Goal: Task Accomplishment & Management: Complete application form

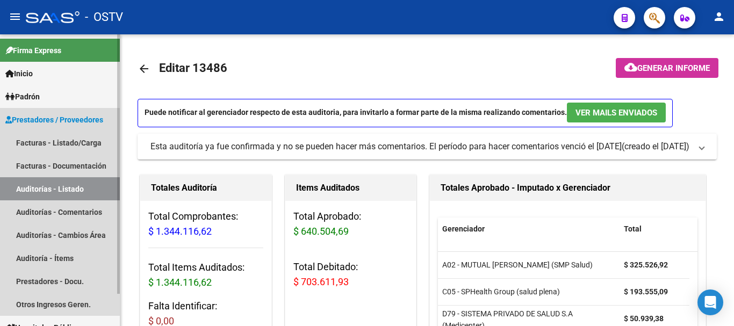
drag, startPoint x: 53, startPoint y: 189, endPoint x: 60, endPoint y: 187, distance: 7.5
click at [54, 190] on link "Auditorías - Listado" at bounding box center [60, 188] width 120 height 23
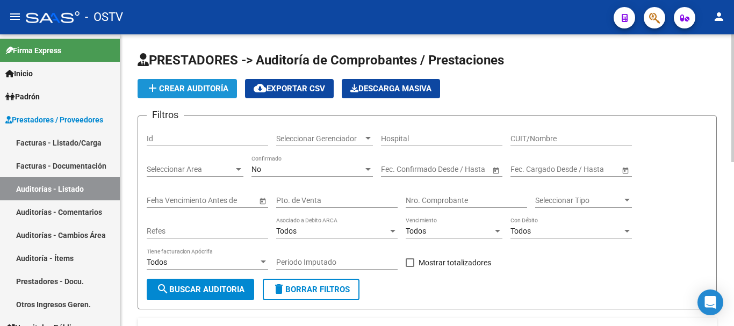
click at [177, 92] on span "add Crear Auditoría" at bounding box center [187, 89] width 82 height 10
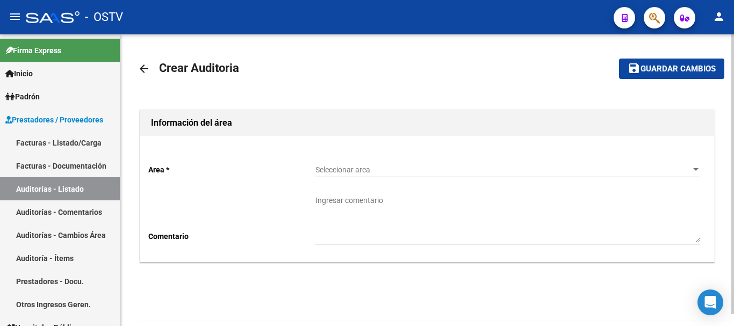
click at [367, 166] on span "Seleccionar area" at bounding box center [503, 170] width 375 height 9
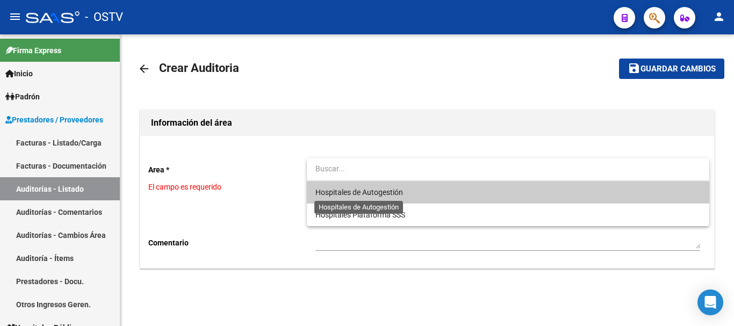
click at [357, 189] on span "Hospitales de Autogestión" at bounding box center [360, 192] width 88 height 9
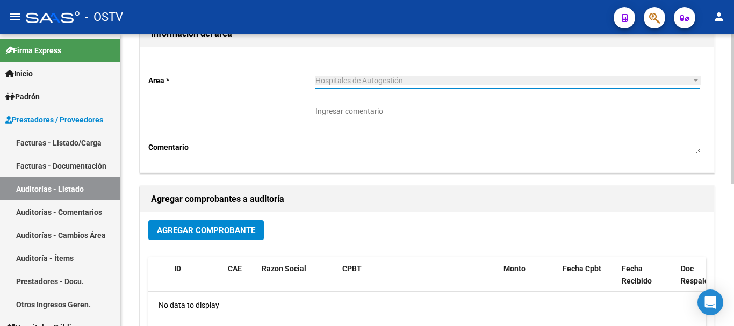
scroll to position [108, 0]
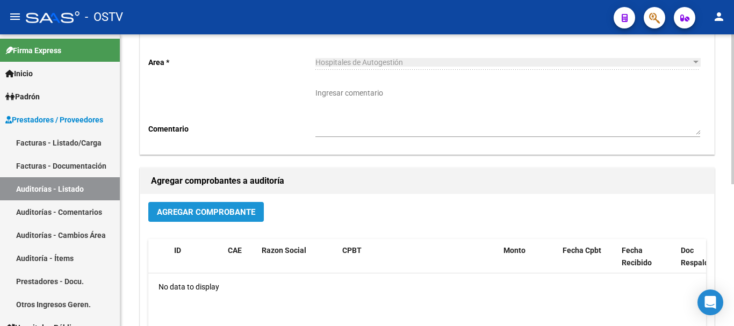
click at [244, 213] on span "Agregar Comprobante" at bounding box center [206, 212] width 98 height 10
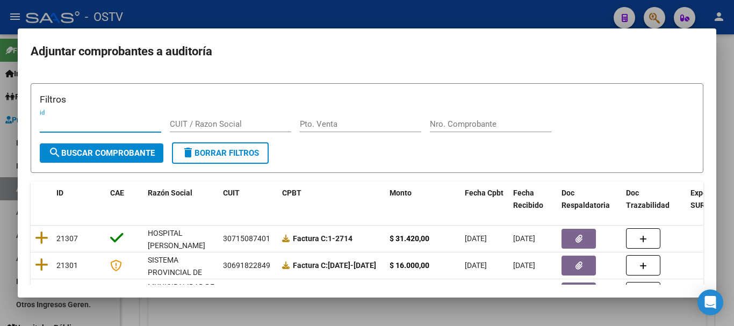
click at [458, 127] on div "Nro. Comprobante" at bounding box center [490, 124] width 121 height 16
paste input "9015"
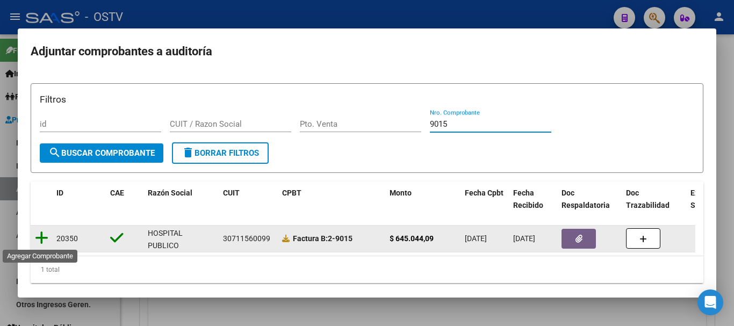
type input "9015"
click at [37, 237] on icon at bounding box center [41, 238] width 13 height 15
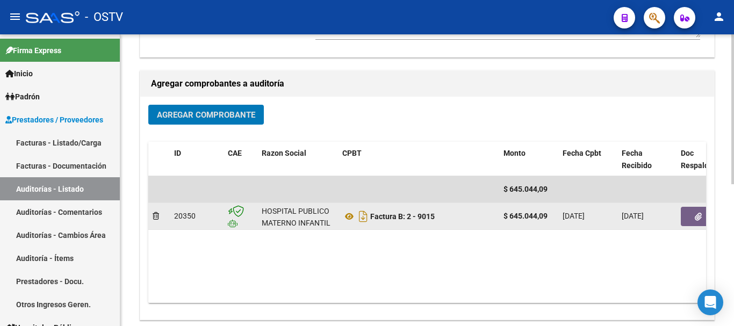
scroll to position [269, 0]
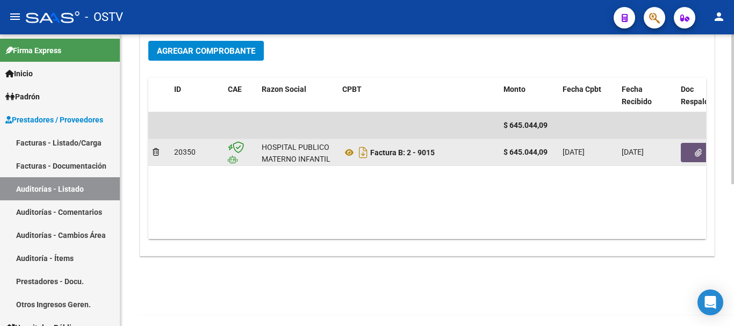
click at [692, 149] on button "button" at bounding box center [698, 152] width 34 height 19
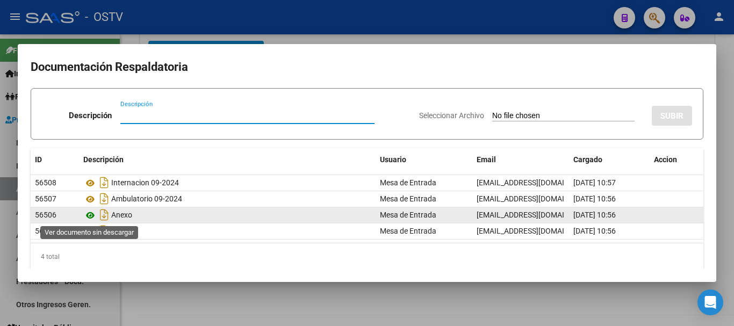
click at [92, 217] on icon at bounding box center [90, 215] width 14 height 13
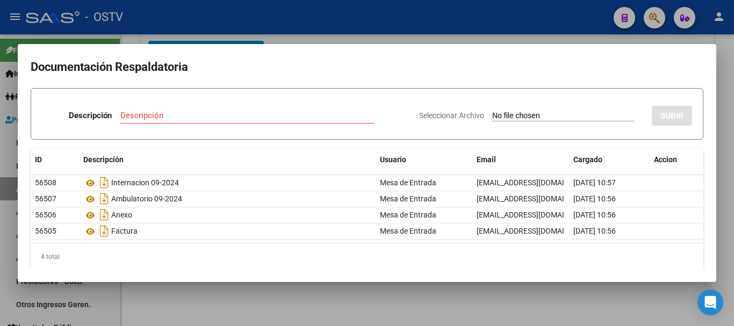
click at [274, 25] on div at bounding box center [367, 163] width 734 height 326
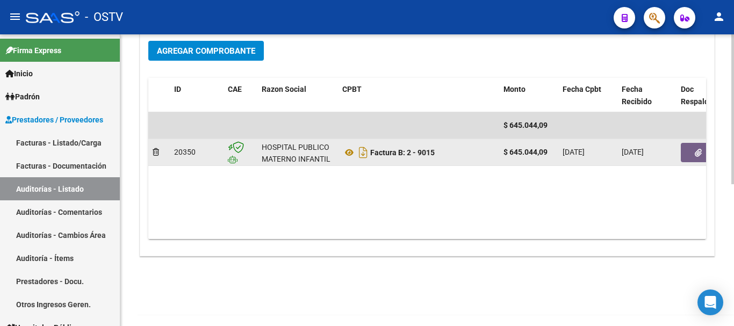
click at [703, 151] on button "button" at bounding box center [698, 152] width 34 height 19
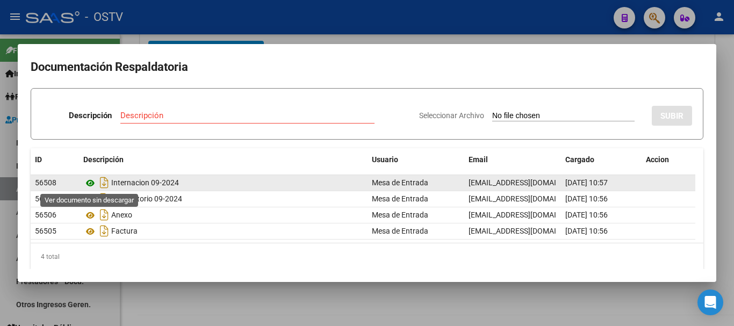
click at [88, 181] on icon at bounding box center [90, 183] width 14 height 13
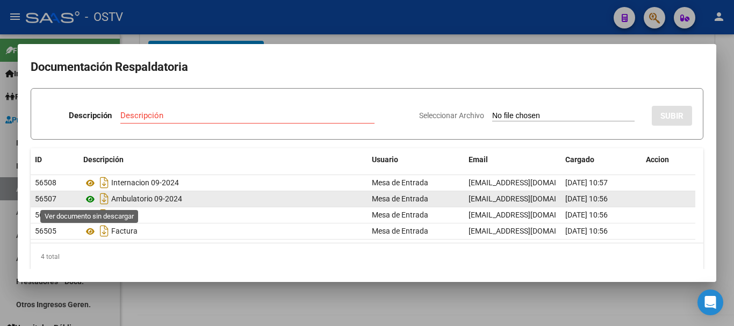
click at [95, 200] on icon at bounding box center [90, 199] width 14 height 13
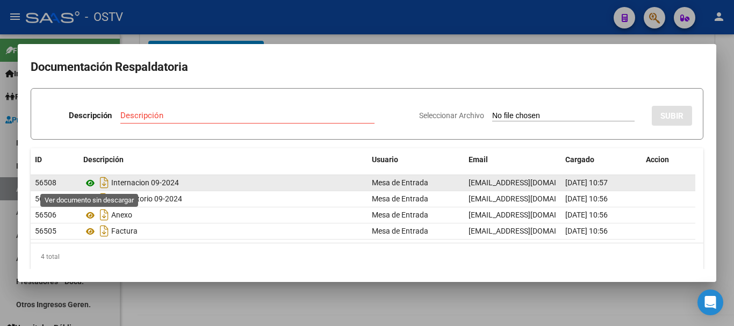
click at [89, 184] on icon at bounding box center [90, 183] width 14 height 13
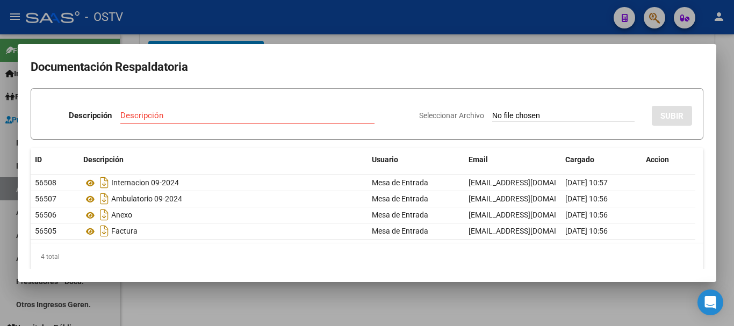
click at [350, 25] on div at bounding box center [367, 163] width 734 height 326
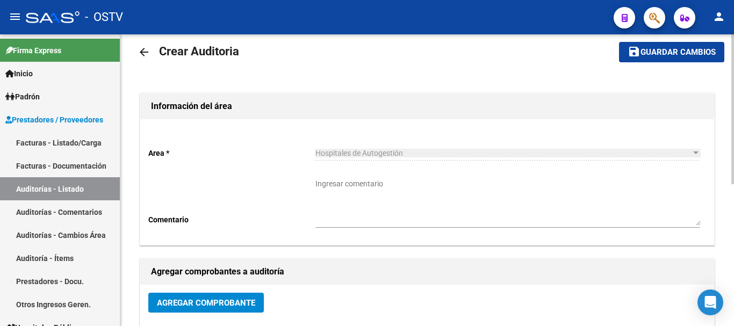
scroll to position [0, 0]
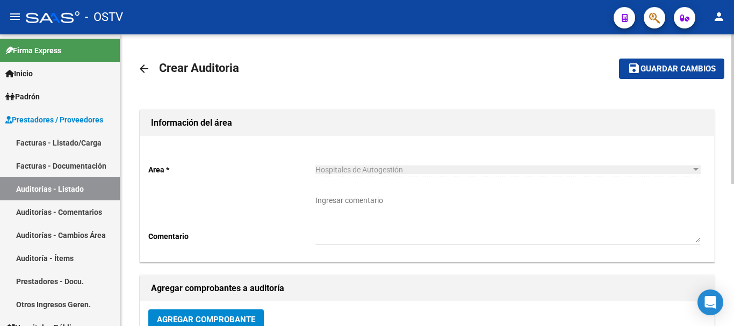
click at [676, 62] on button "save Guardar cambios" at bounding box center [671, 69] width 105 height 20
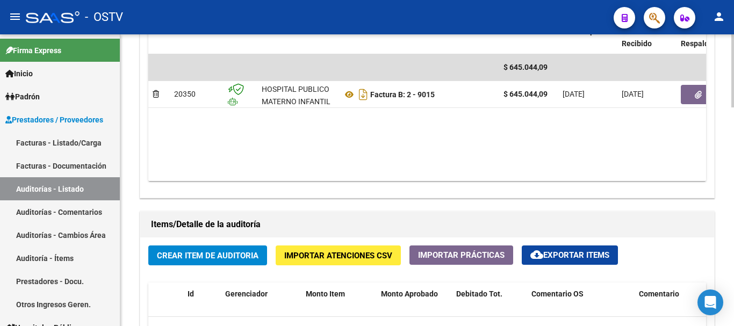
scroll to position [699, 0]
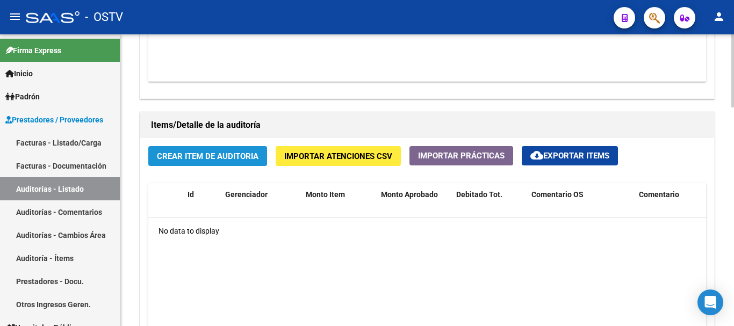
click at [194, 152] on span "Crear Item de Auditoria" at bounding box center [208, 157] width 102 height 10
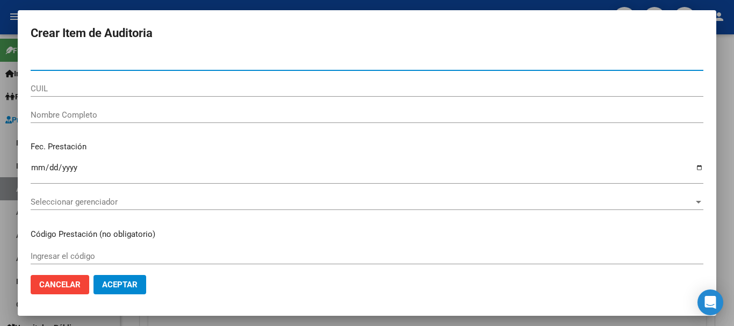
paste input "29893557"
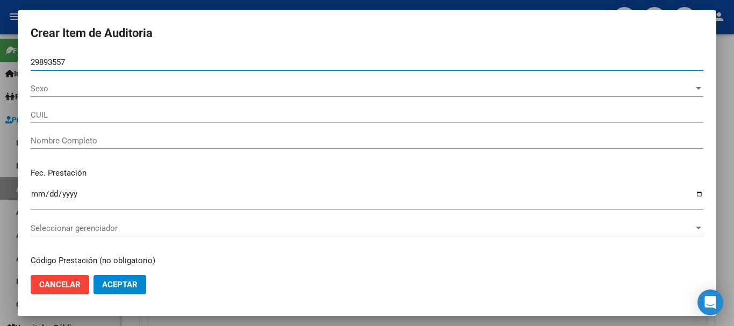
type input "29893557"
type input "27298935576"
type input "[PERSON_NAME]"
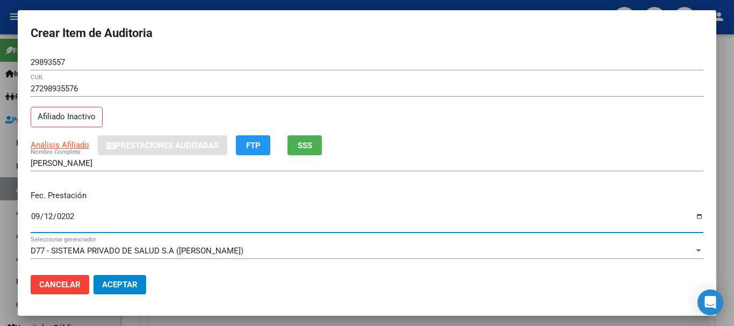
type input "[DATE]"
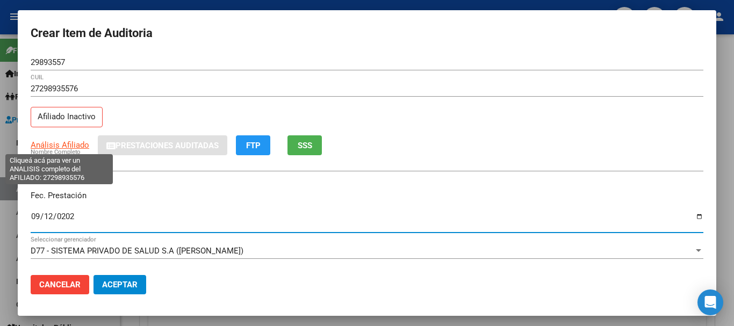
click at [60, 142] on span "Análisis Afiliado" at bounding box center [60, 145] width 59 height 10
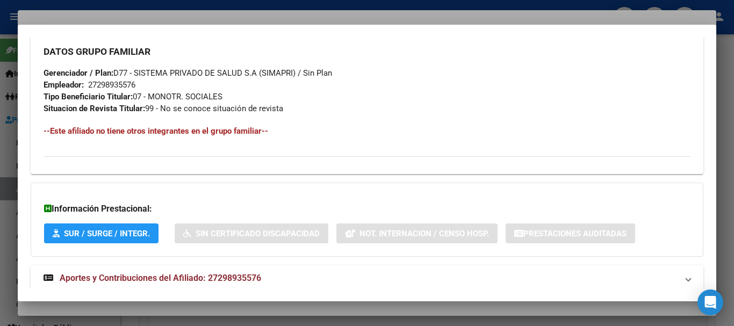
scroll to position [566, 0]
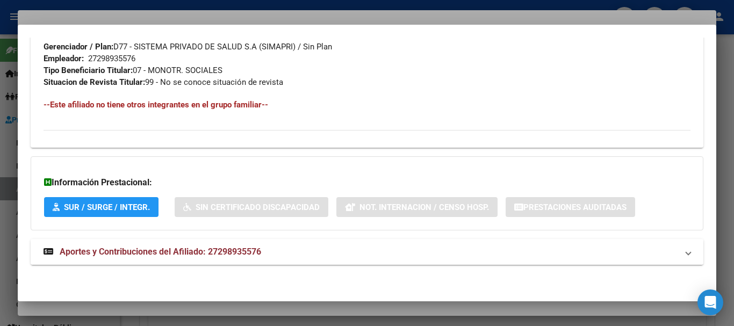
click at [141, 241] on mat-expansion-panel-header "Aportes y Contribuciones del Afiliado: 27298935576" at bounding box center [367, 252] width 673 height 26
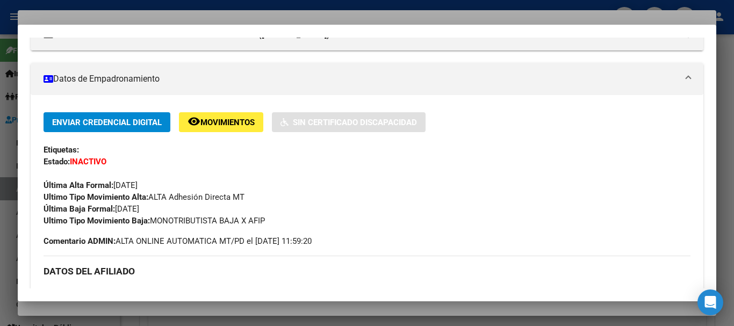
scroll to position [0, 0]
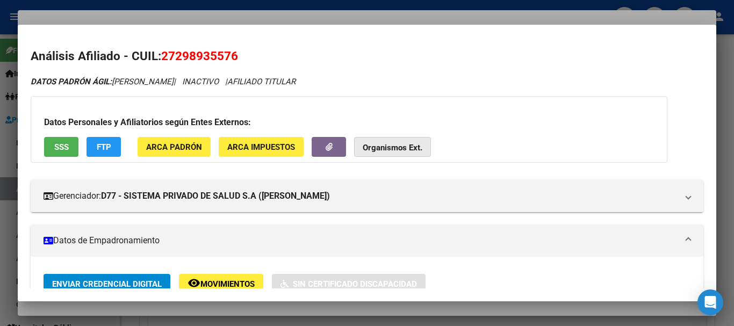
click at [389, 150] on strong "Organismos Ext." at bounding box center [393, 148] width 60 height 10
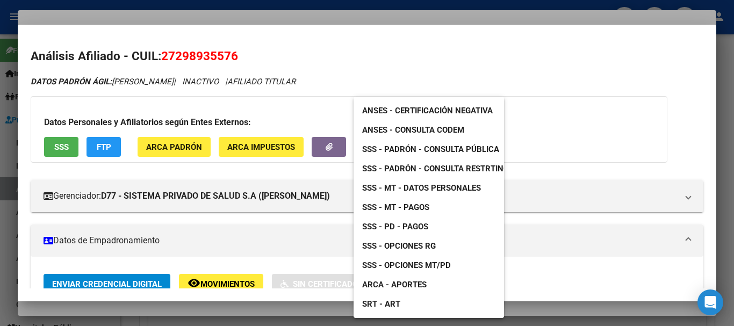
click at [441, 189] on span "SSS - MT - Datos Personales" at bounding box center [421, 188] width 119 height 10
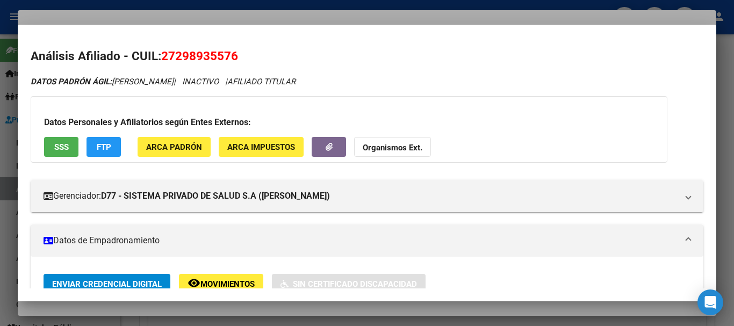
click at [293, 11] on div at bounding box center [367, 163] width 734 height 326
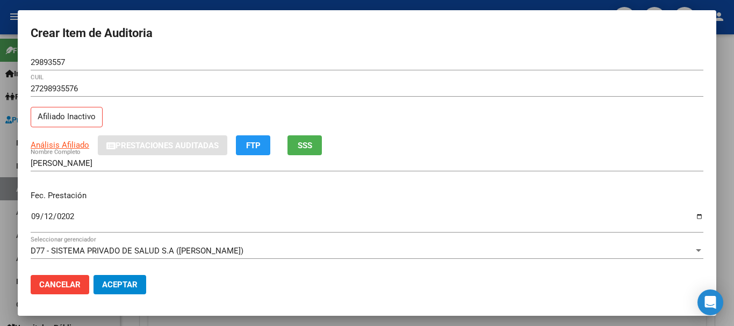
click at [394, 124] on div "27298935576 CUIL Afiliado Inactivo" at bounding box center [367, 108] width 673 height 55
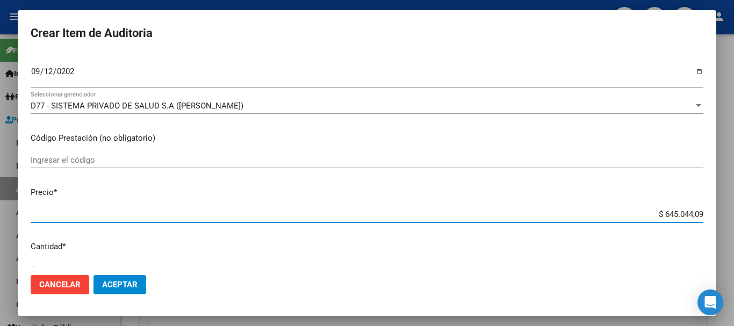
type input "$ 0,01"
type input "$ 0,11"
type input "$ 1,19"
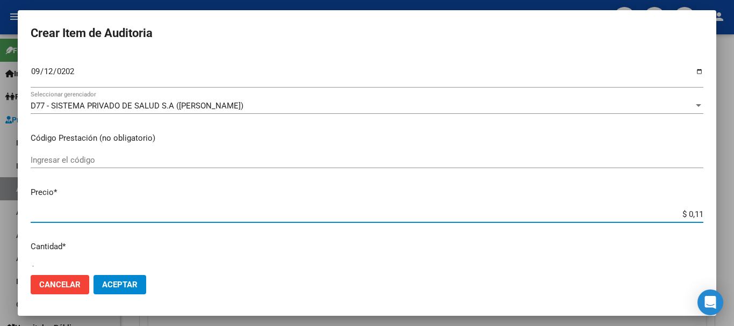
type input "$ 1,19"
type input "$ 11,95"
type input "$ 119,50"
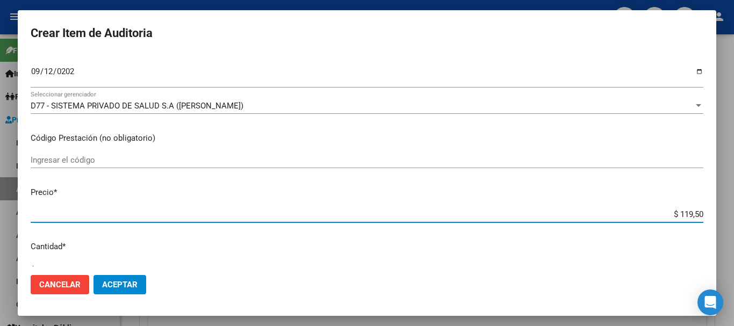
type input "$ 1.195,00"
type input "$ 11.950,03"
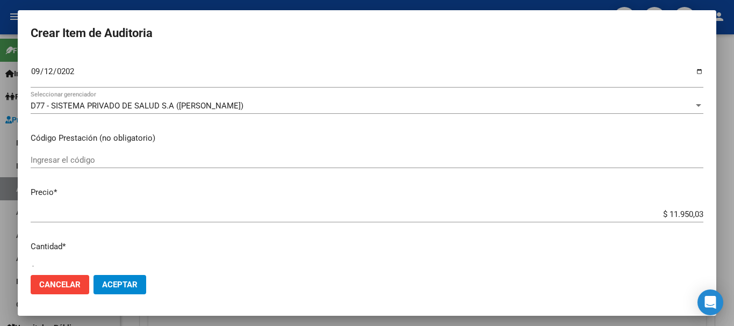
scroll to position [363, 0]
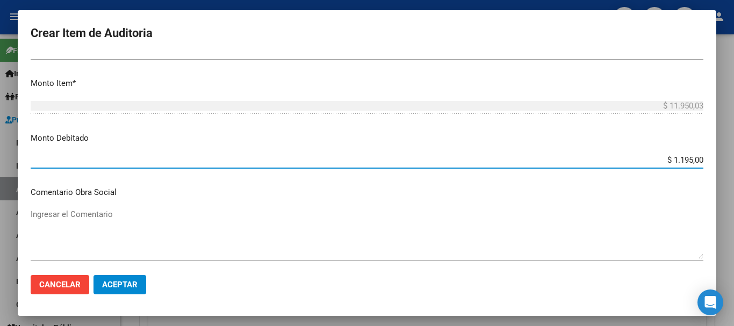
type input "$ 11.950,03"
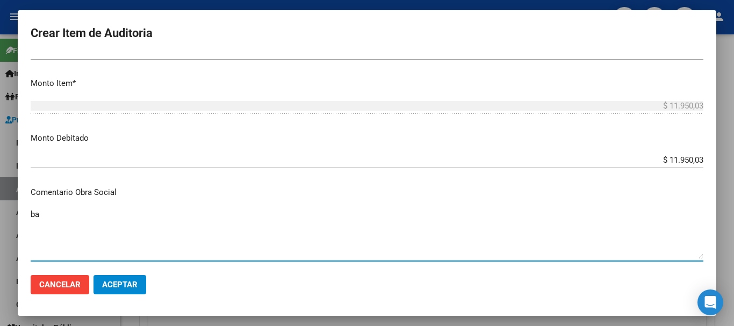
type textarea "b"
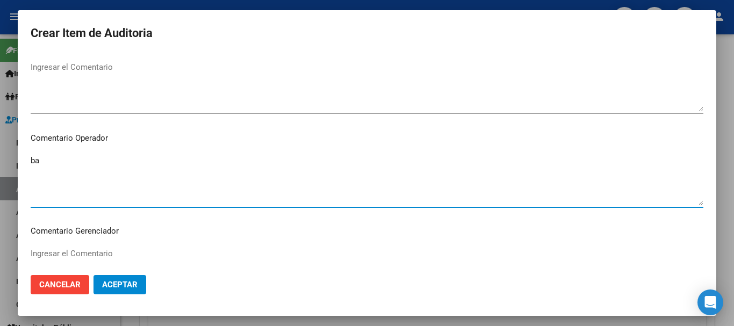
type textarea "b"
type textarea "BAJA DE MONOTRIBUTO 08/2024"
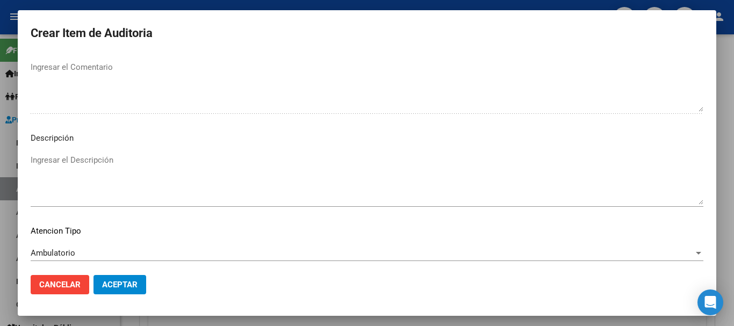
scroll to position [756, 0]
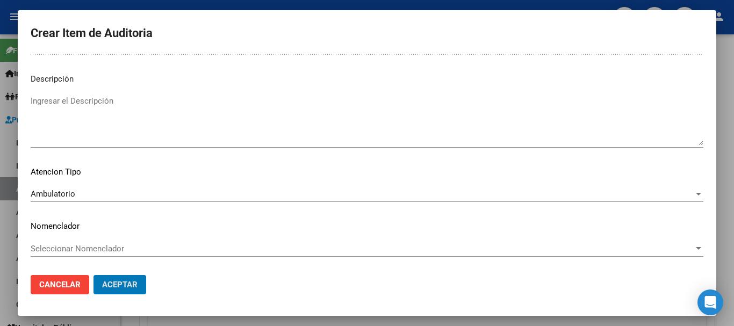
click at [94, 275] on button "Aceptar" at bounding box center [120, 284] width 53 height 19
click at [148, 146] on button "Crear Item de Auditoria" at bounding box center [207, 156] width 119 height 20
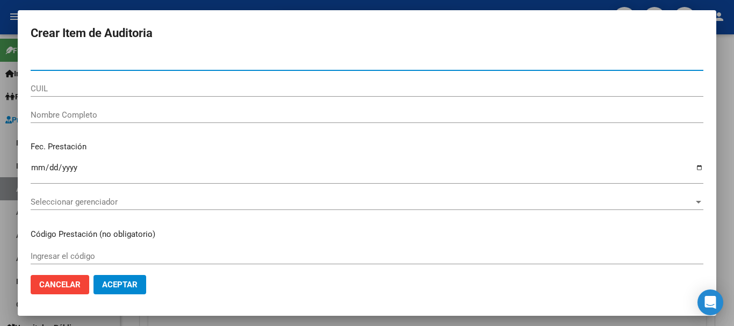
scroll to position [699, 0]
paste input "28902526"
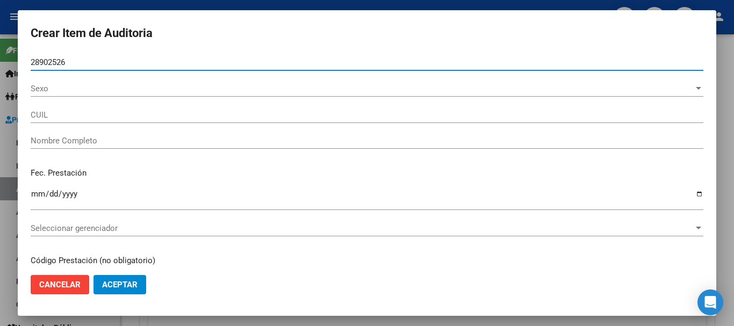
type input "28902526"
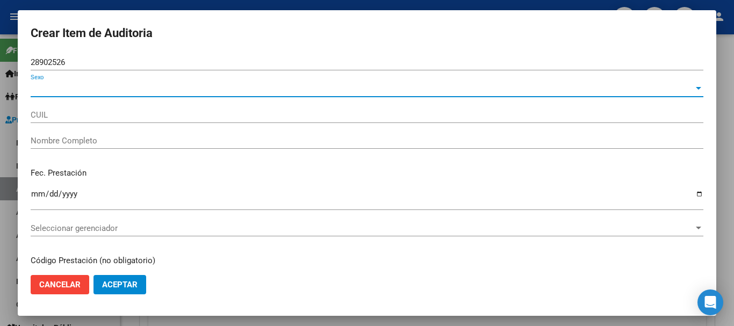
type input "27289025265"
type input "[PERSON_NAME] [US_STATE]"
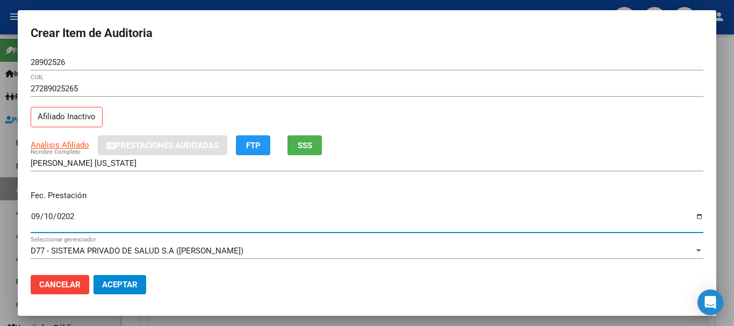
type input "[DATE]"
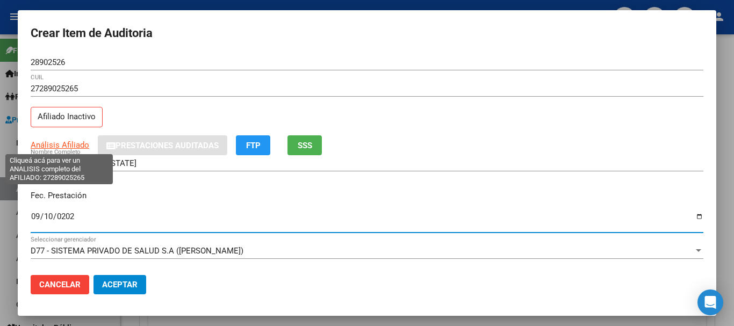
click at [79, 147] on span "Análisis Afiliado" at bounding box center [60, 145] width 59 height 10
type textarea "27289025265"
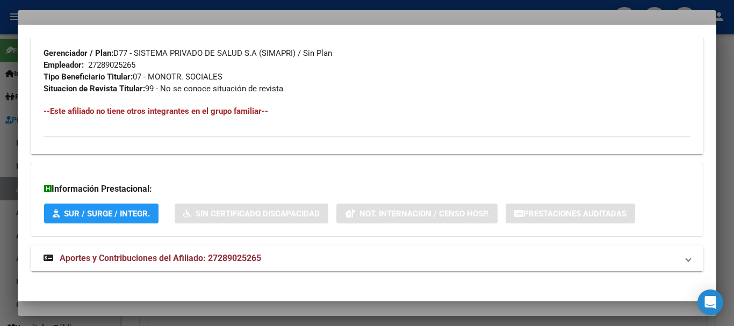
scroll to position [566, 0]
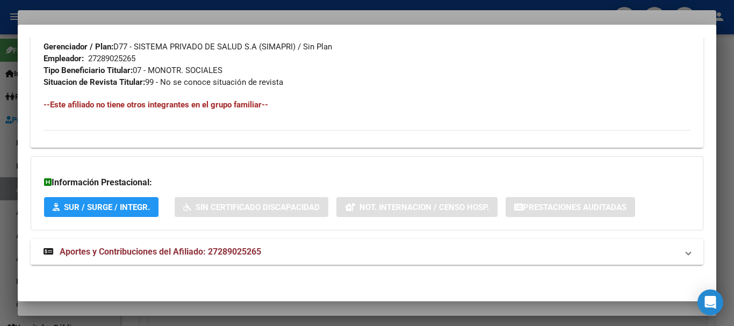
click at [216, 251] on span "Aportes y Contribuciones del Afiliado: 27289025265" at bounding box center [161, 252] width 202 height 10
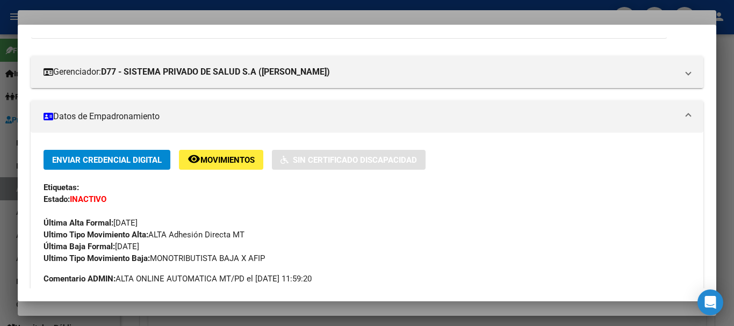
scroll to position [0, 0]
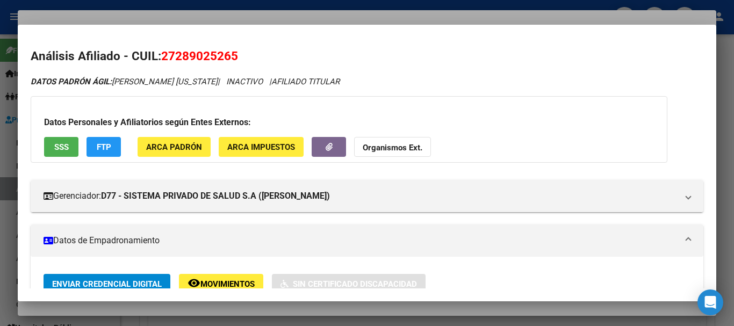
drag, startPoint x: 417, startPoint y: 135, endPoint x: 422, endPoint y: 137, distance: 5.5
click at [416, 135] on div "Datos Personales y Afiliatorios según Entes Externos: SSS FTP ARCA Padrón ARCA …" at bounding box center [349, 129] width 637 height 67
click at [409, 149] on strong "Organismos Ext." at bounding box center [393, 148] width 60 height 10
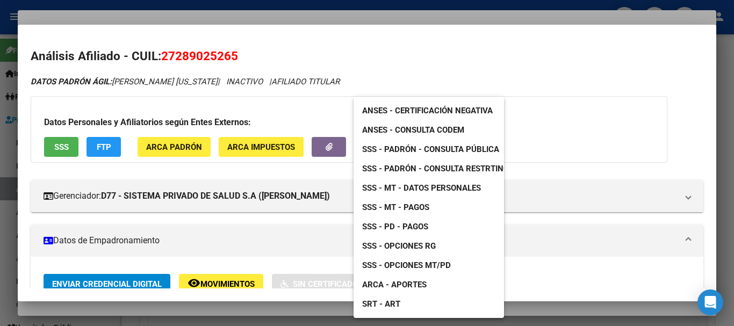
click at [440, 185] on span "SSS - MT - Datos Personales" at bounding box center [421, 188] width 119 height 10
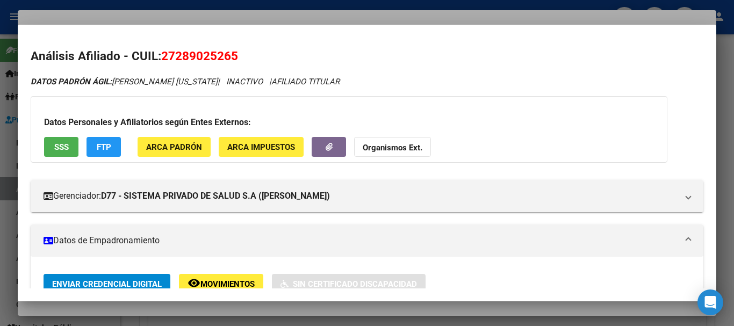
click at [245, 14] on div at bounding box center [367, 163] width 734 height 326
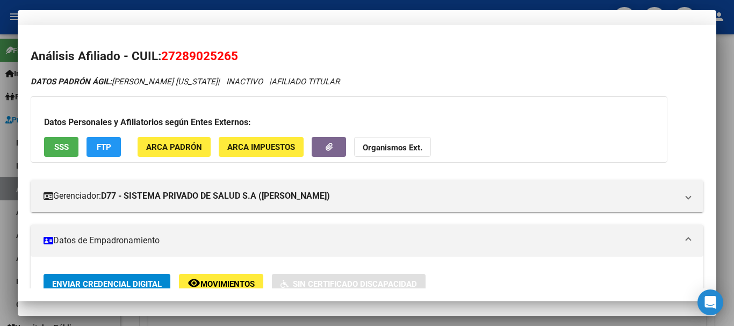
click at [386, 96] on div "27289025265 CUIL" at bounding box center [367, 89] width 673 height 16
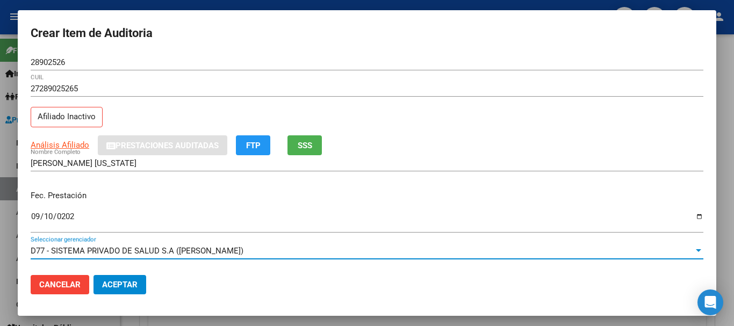
scroll to position [145, 0]
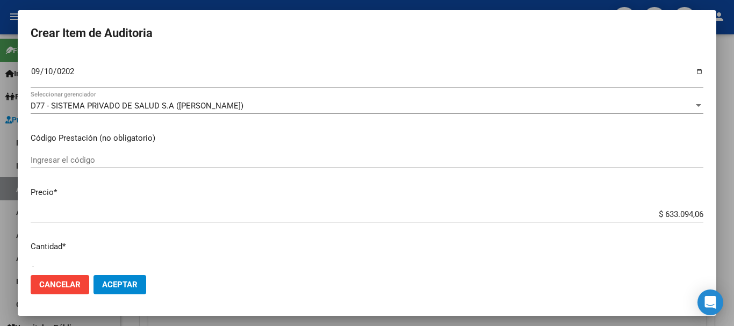
type input "$ 0,02"
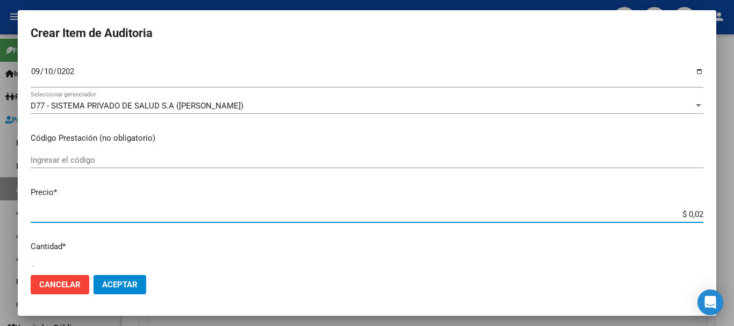
type input "$ 0,29"
type input "$ 2,90"
type input "$ 29,02"
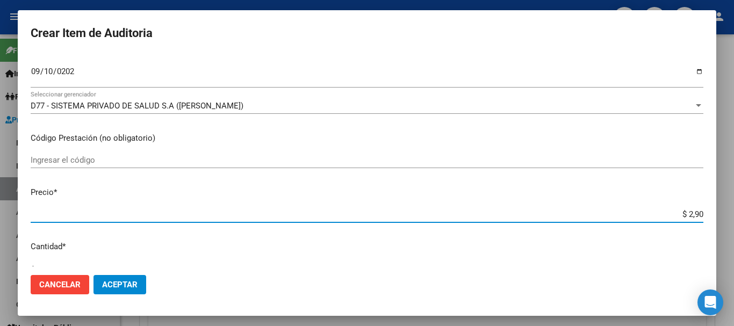
type input "$ 29,02"
type input "$ 290,22"
type input "$ 2.902,25"
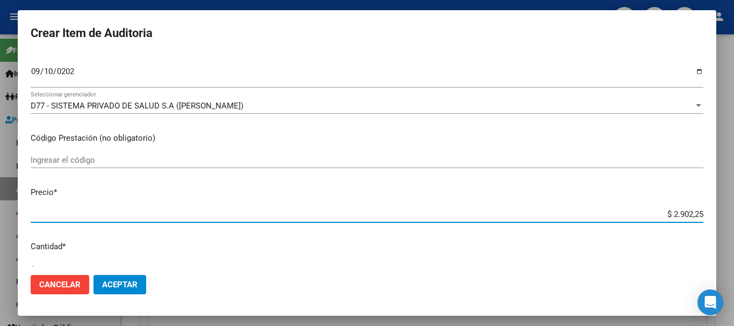
type input "$ 29.022,52"
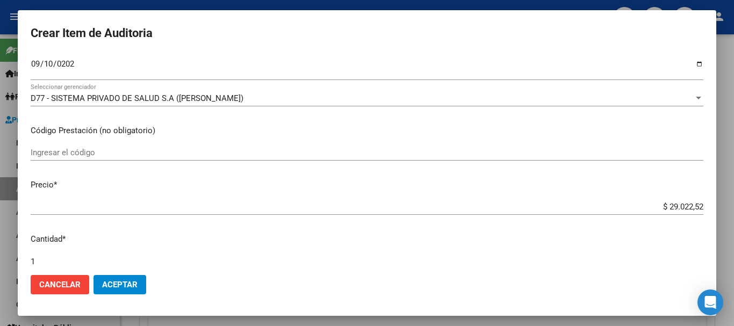
scroll to position [363, 0]
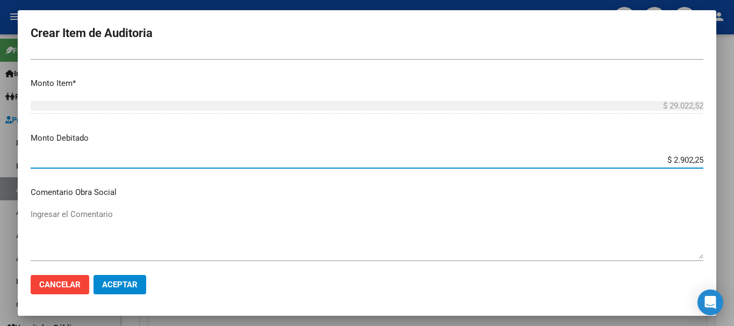
type input "$ 29.022,52"
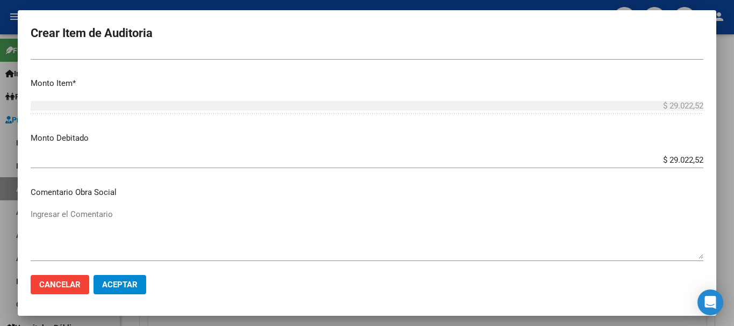
scroll to position [510, 0]
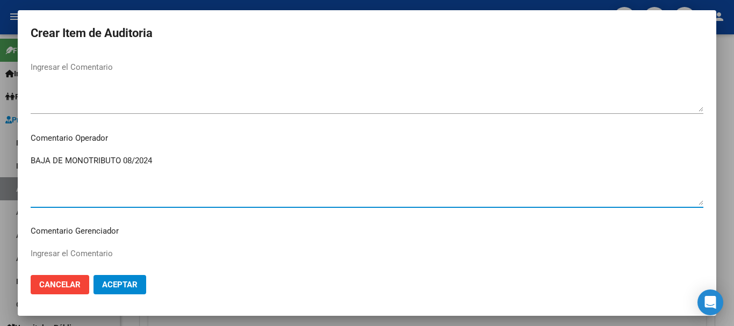
type textarea "BAJA DE MONOTRIBUTO 08/2024"
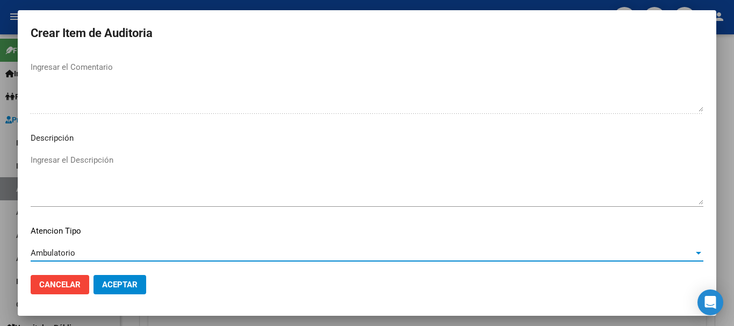
scroll to position [756, 0]
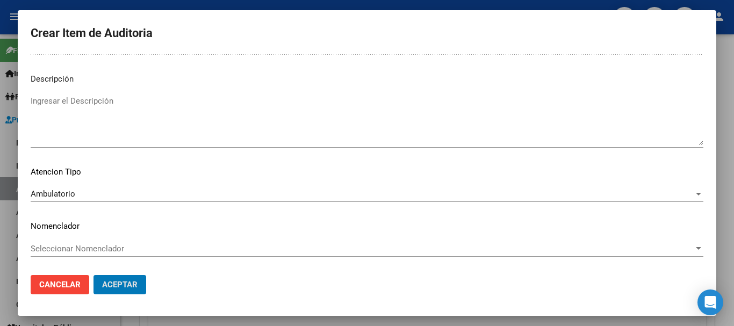
click at [94, 275] on button "Aceptar" at bounding box center [120, 284] width 53 height 19
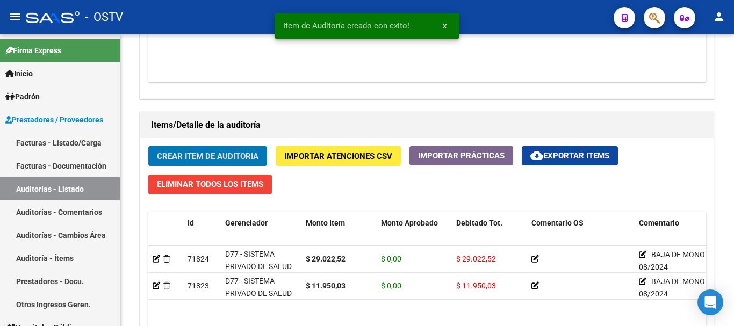
click at [148, 146] on button "Crear Item de Auditoria" at bounding box center [207, 156] width 119 height 20
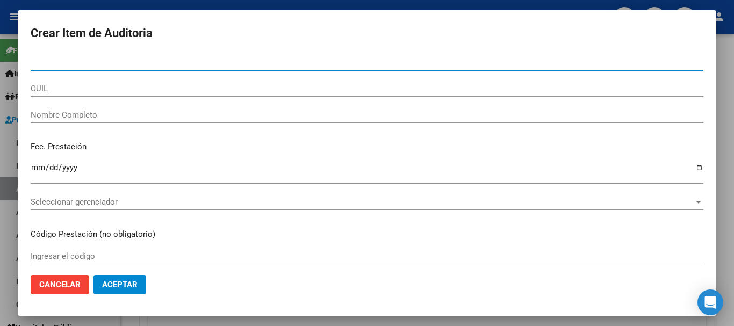
paste input "28235108"
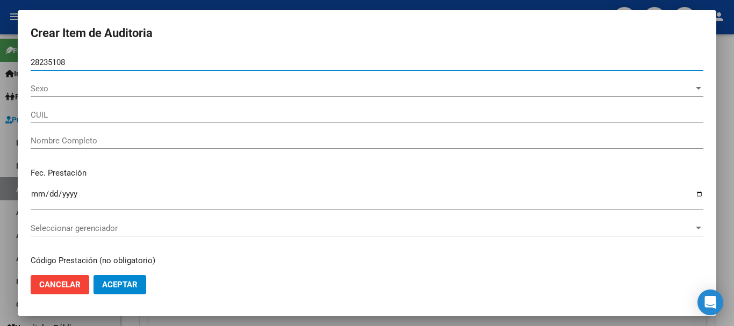
type input "28235108"
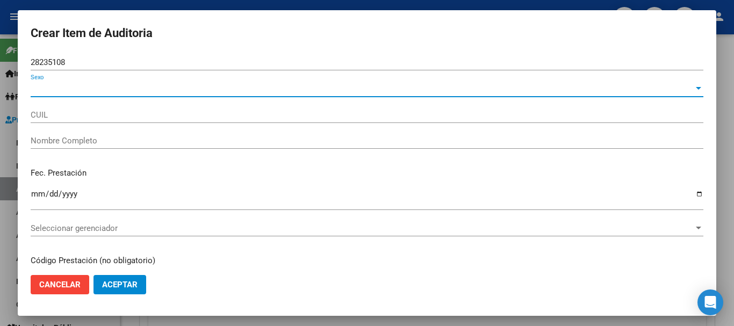
type input "27282351086"
type input "[PERSON_NAME]"
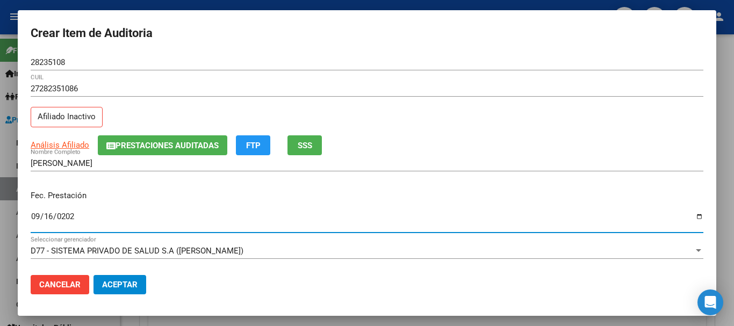
type input "[DATE]"
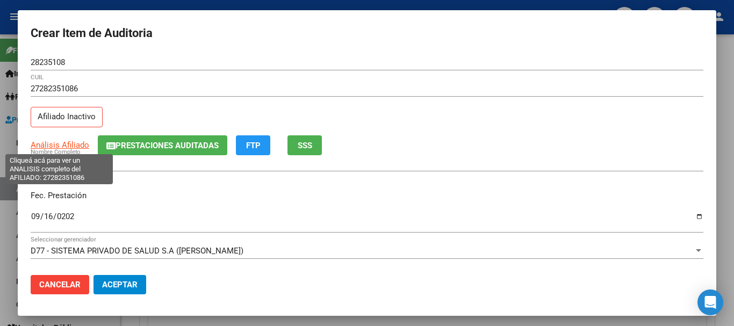
click at [49, 142] on span "Análisis Afiliado" at bounding box center [60, 145] width 59 height 10
copy span "s"
type textarea "27282351086"
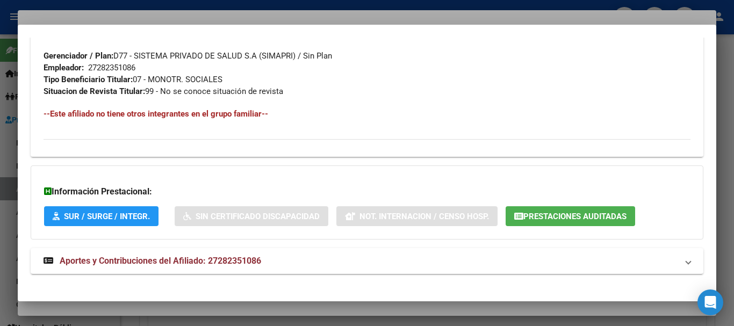
scroll to position [566, 0]
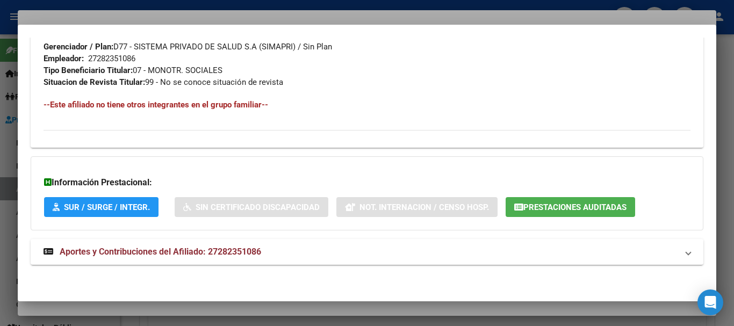
click at [254, 248] on span "Aportes y Contribuciones del Afiliado: 27282351086" at bounding box center [161, 252] width 202 height 10
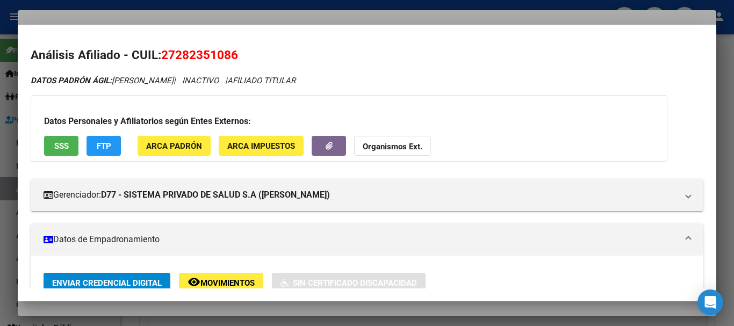
scroll to position [0, 0]
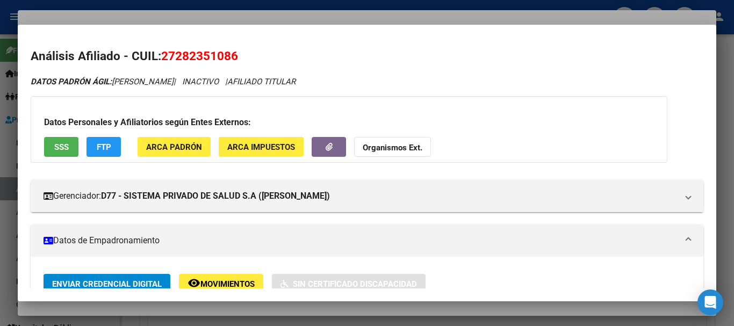
click at [410, 145] on strong "Organismos Ext." at bounding box center [393, 148] width 60 height 10
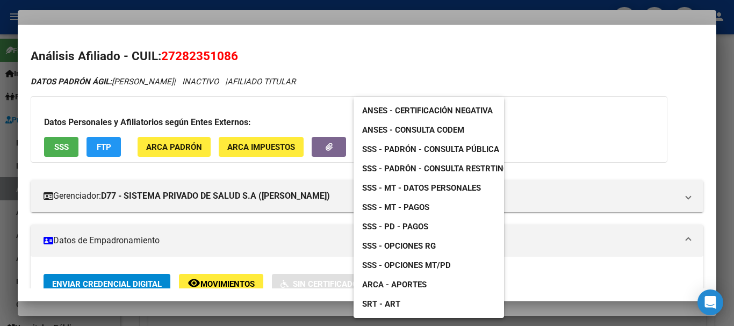
click at [431, 186] on span "SSS - MT - Datos Personales" at bounding box center [421, 188] width 119 height 10
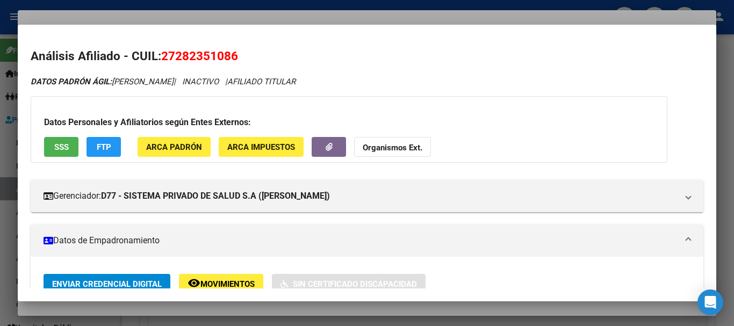
click at [386, 12] on div at bounding box center [367, 163] width 734 height 326
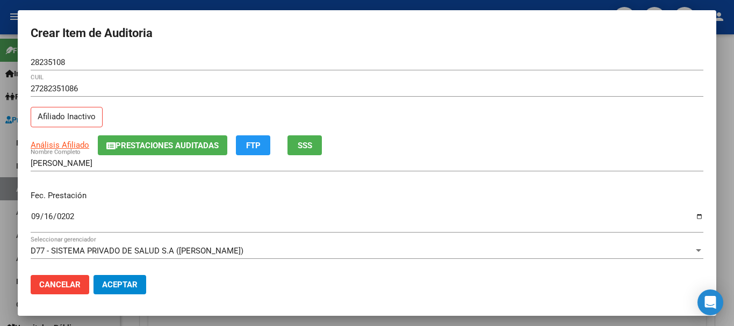
click at [519, 121] on div "27282351086 CUIL Afiliado Inactivo" at bounding box center [367, 108] width 673 height 55
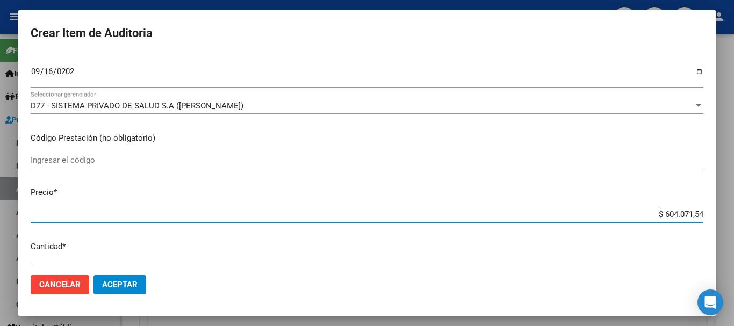
type input "$ 0,08"
type input "$ 0,87"
type input "$ 8,70"
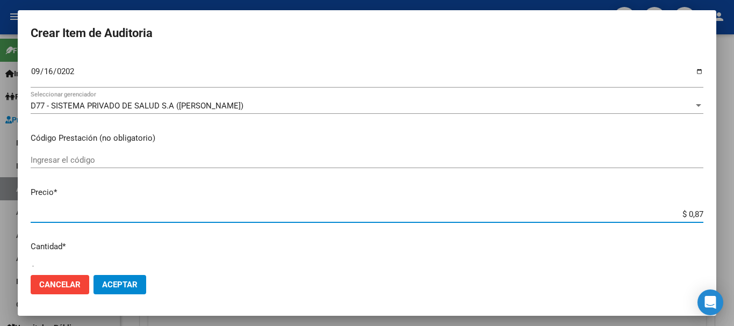
type input "$ 8,70"
type input "$ 87,01"
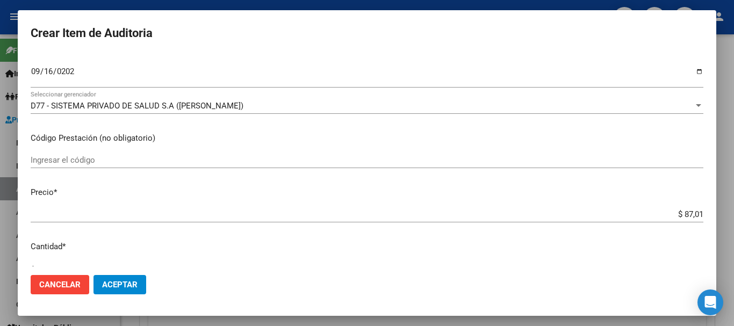
type input "$ 870,15"
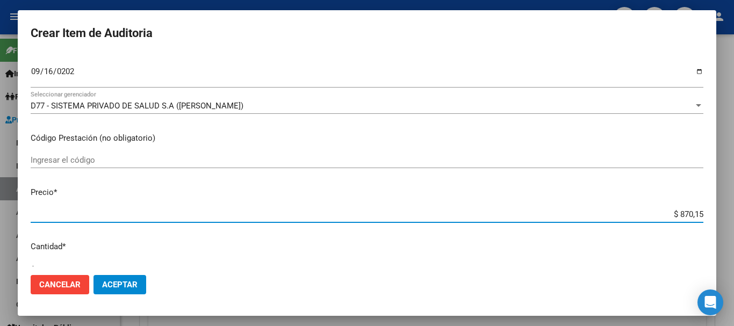
type input "$ 87,01"
type input "$ 870,12"
type input "$ 8.701,24"
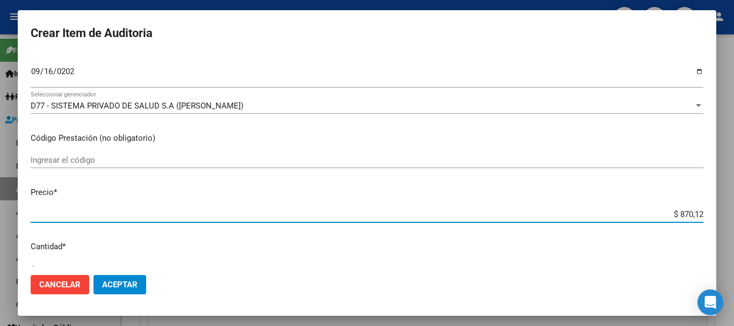
type input "$ 8.701,24"
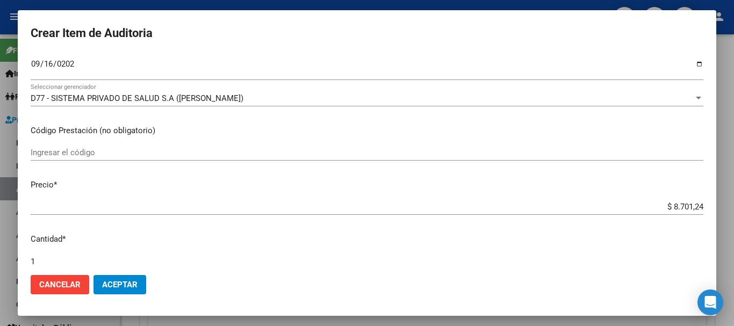
scroll to position [363, 0]
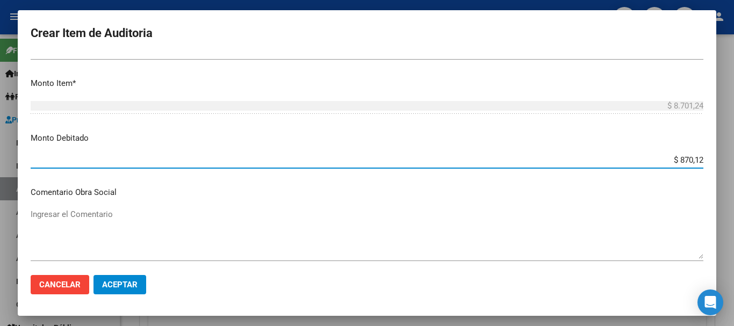
type input "$ 8.701,24"
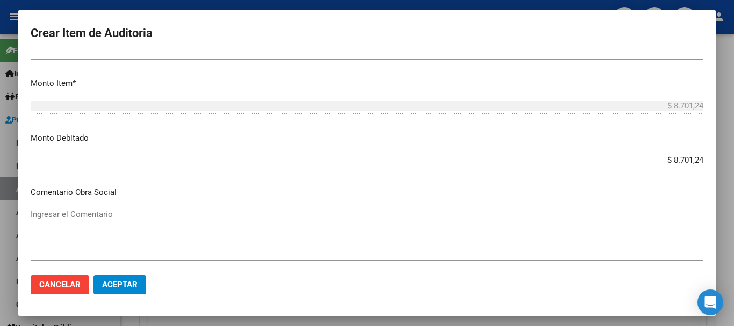
scroll to position [510, 0]
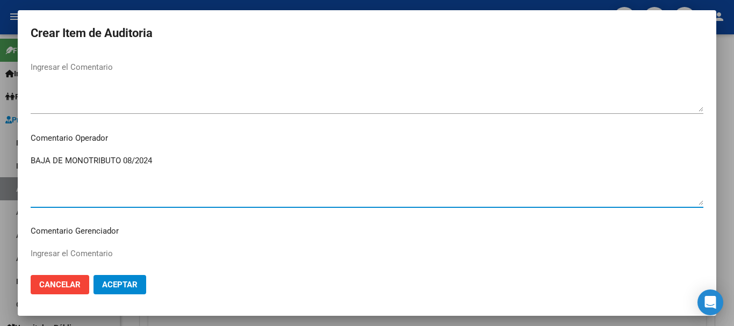
type textarea "BAJA DE MONOTRIBUTO 08/2024"
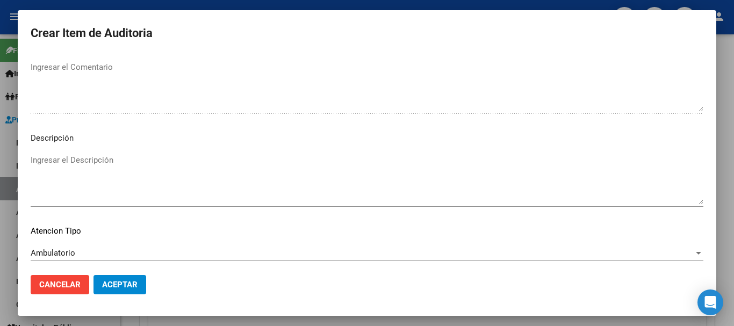
scroll to position [756, 0]
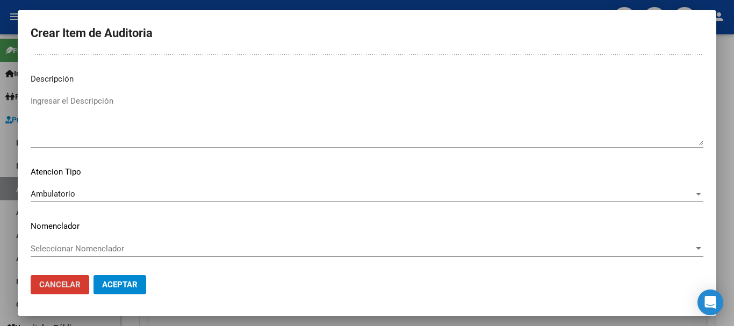
click at [94, 275] on button "Aceptar" at bounding box center [120, 284] width 53 height 19
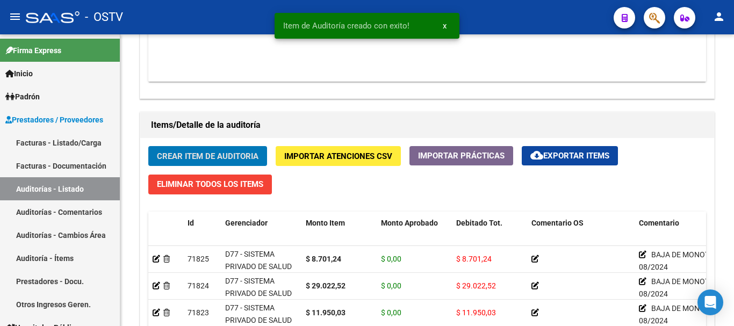
click at [148, 146] on button "Crear Item de Auditoria" at bounding box center [207, 156] width 119 height 20
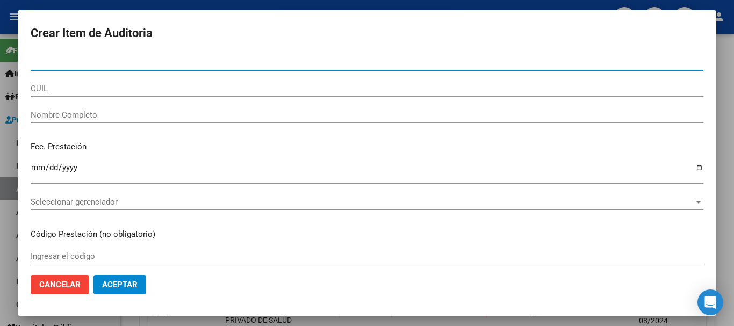
paste input "28235108"
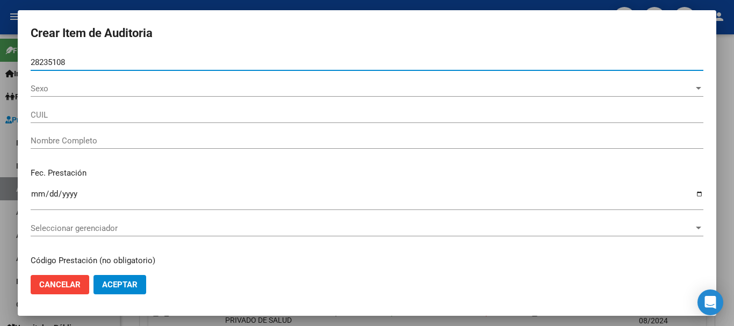
type input "28235108"
type input "27282351086"
type input "[PERSON_NAME]"
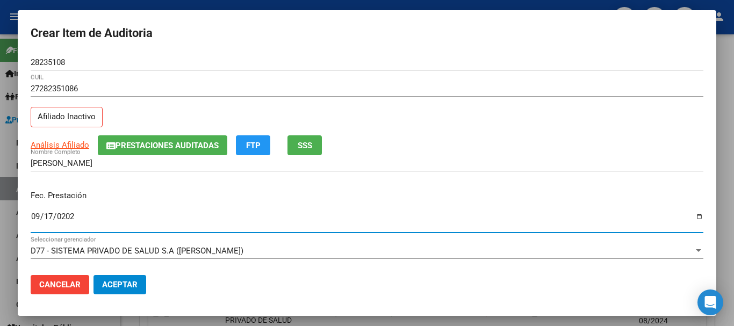
type input "[DATE]"
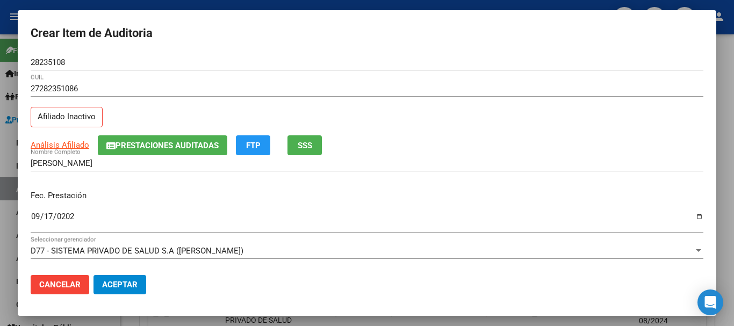
scroll to position [145, 0]
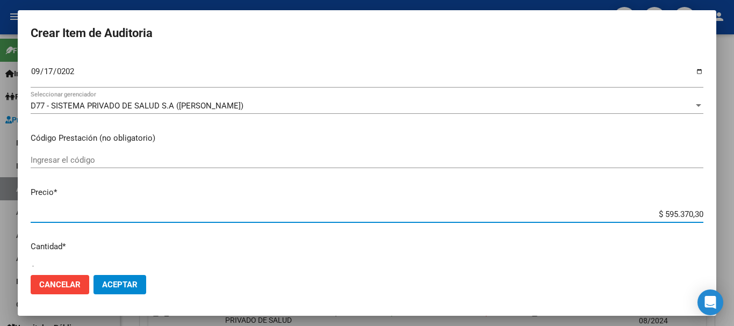
type input "$ 0,03"
type input "$ 0,34"
type input "$ 3,47"
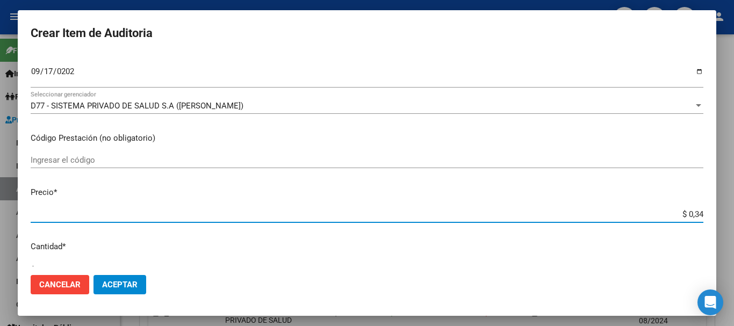
type input "$ 3,47"
type input "$ 34,76"
type input "$ 347,61"
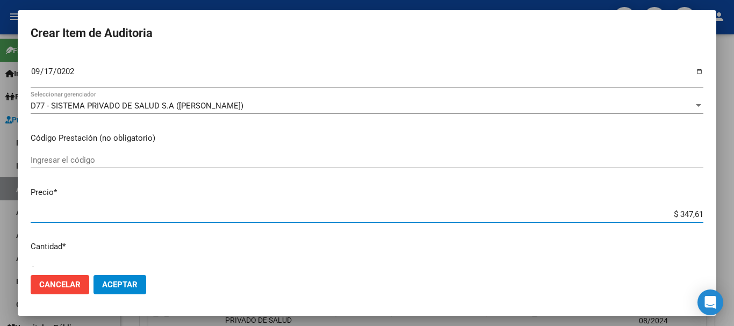
type input "$ 34,76"
type input "$ 3,47"
type input "$ 34,73"
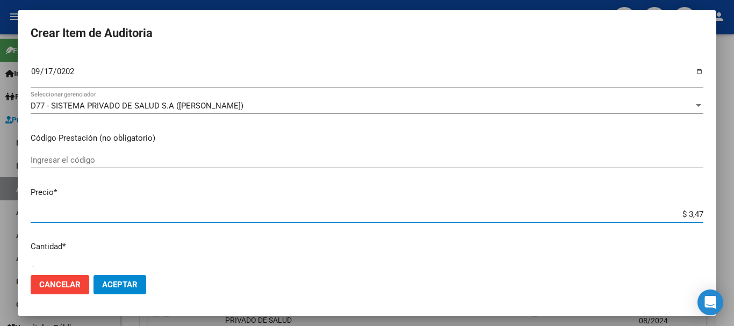
type input "$ 34,73"
type input "$ 347,31"
type input "$ 3.473,18"
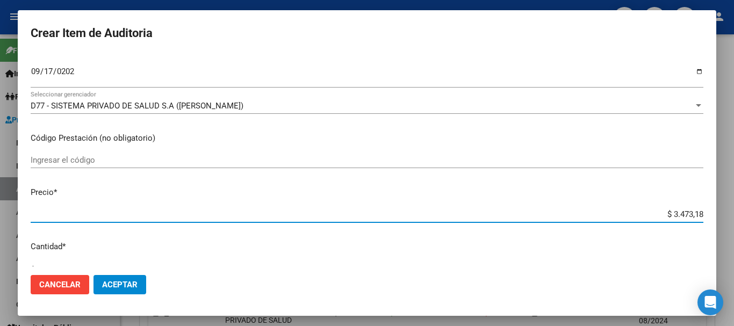
type input "$ 34.731,82"
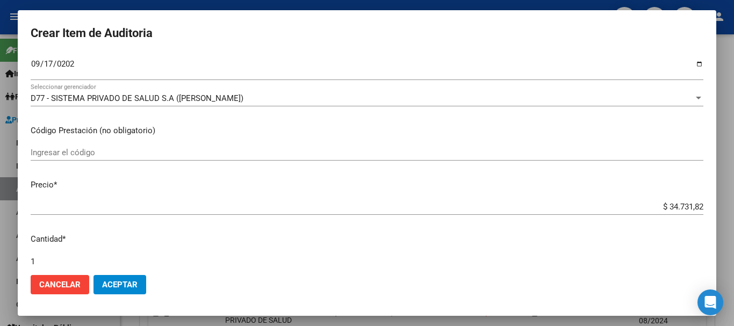
scroll to position [363, 0]
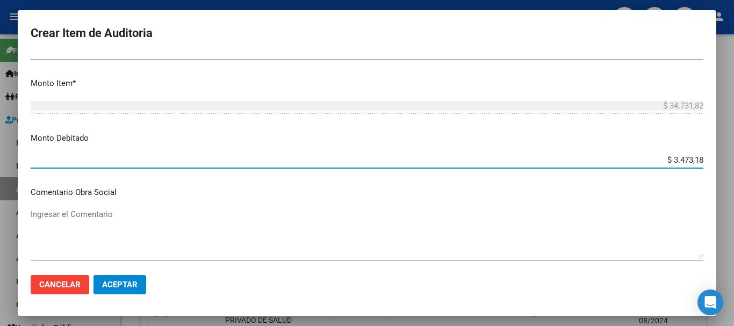
type input "$ 34.731,82"
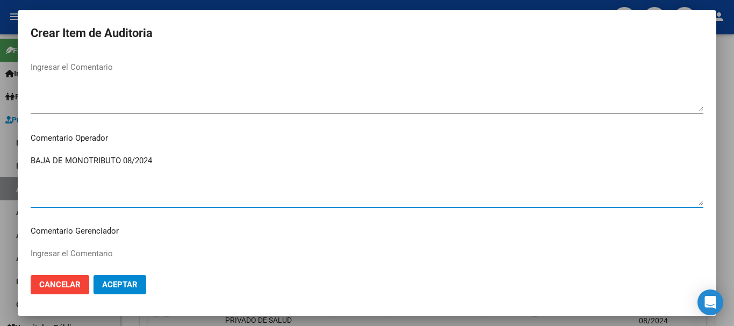
type textarea "BAJA DE MONOTRIBUTO 08/2024"
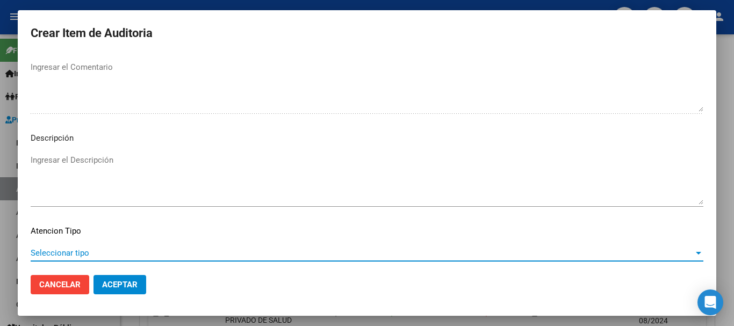
scroll to position [756, 0]
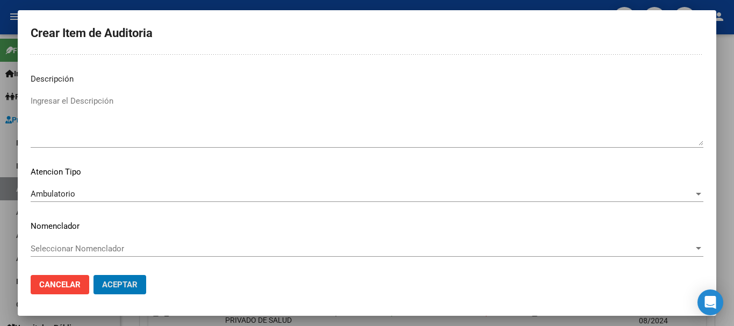
click at [94, 275] on button "Aceptar" at bounding box center [120, 284] width 53 height 19
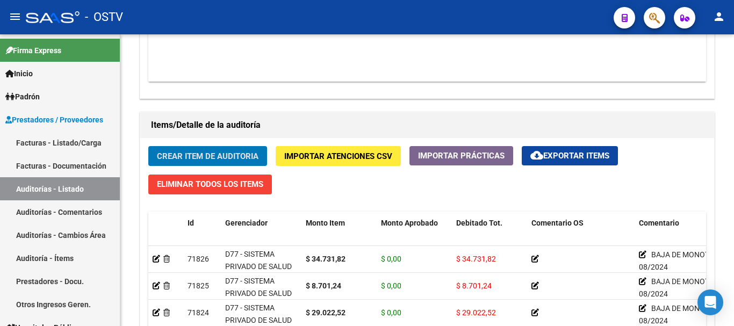
click at [148, 146] on button "Crear Item de Auditoria" at bounding box center [207, 156] width 119 height 20
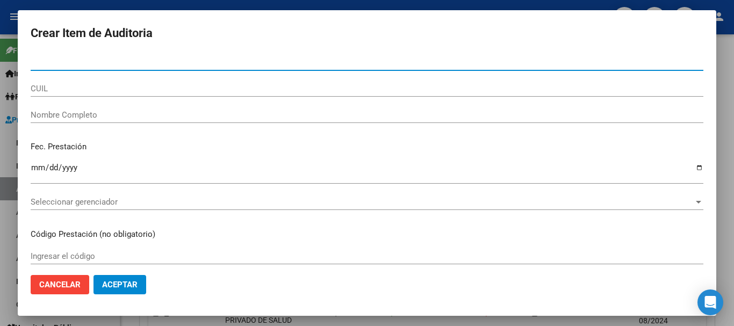
paste input "28235108"
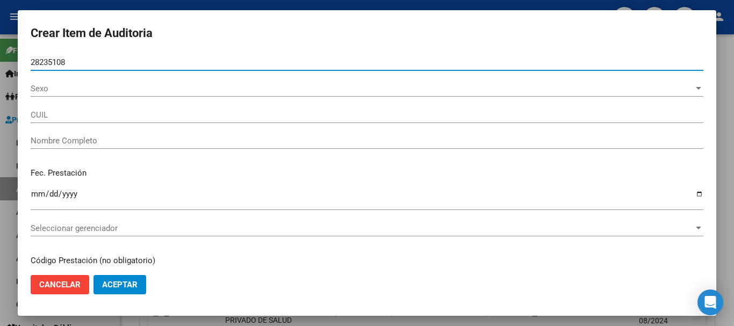
type input "28235108"
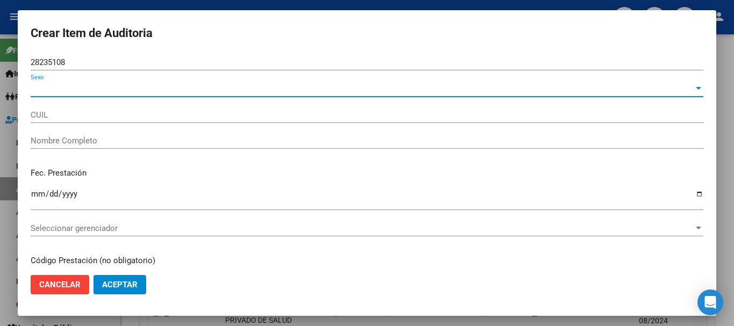
type input "27282351086"
type input "[PERSON_NAME]"
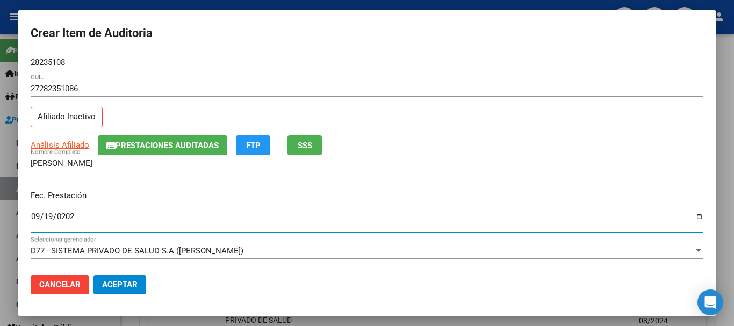
type input "[DATE]"
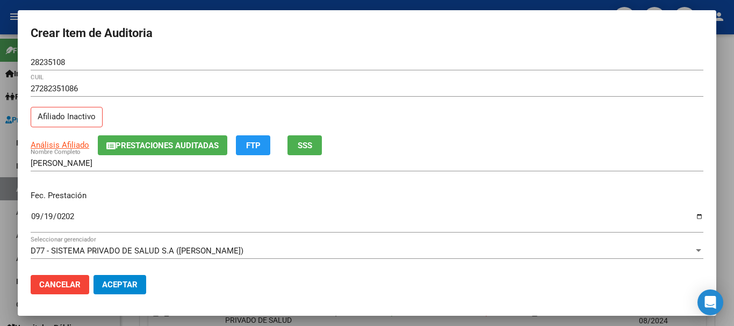
scroll to position [145, 0]
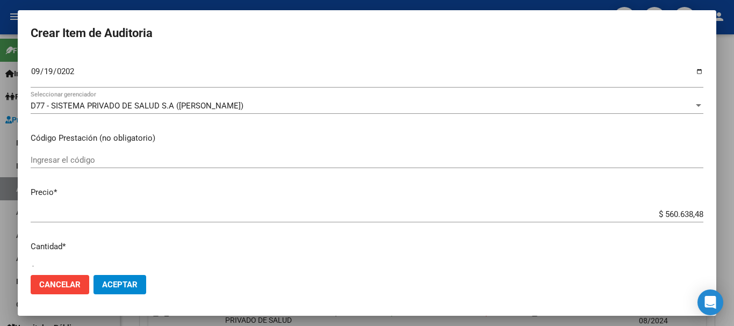
type input "$ 0,01"
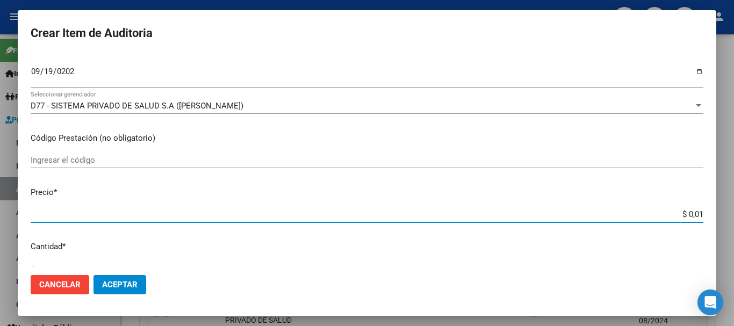
type input "$ 0,16"
type input "$ 1,67"
type input "$ 16,77"
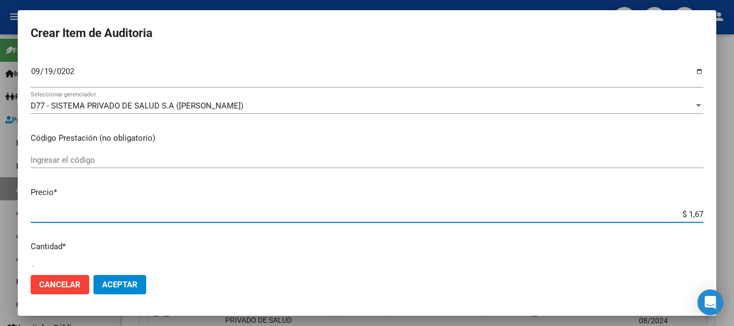
type input "$ 16,77"
type input "$ 167,73"
type input "$ 1.677,32"
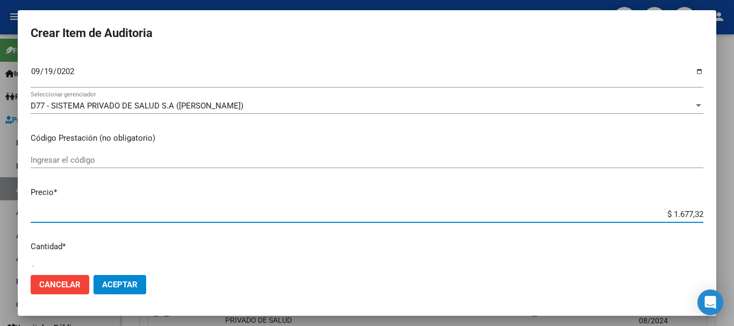
type input "$ 16.773,23"
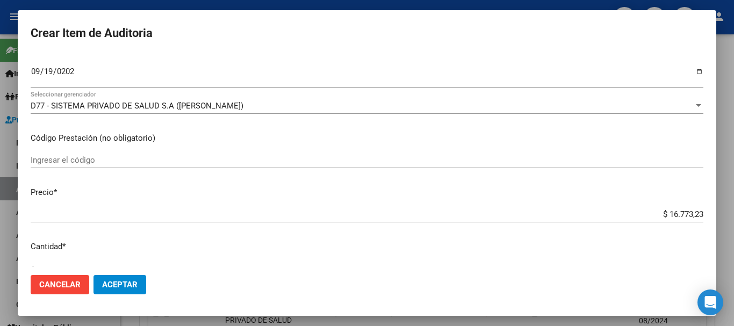
scroll to position [363, 0]
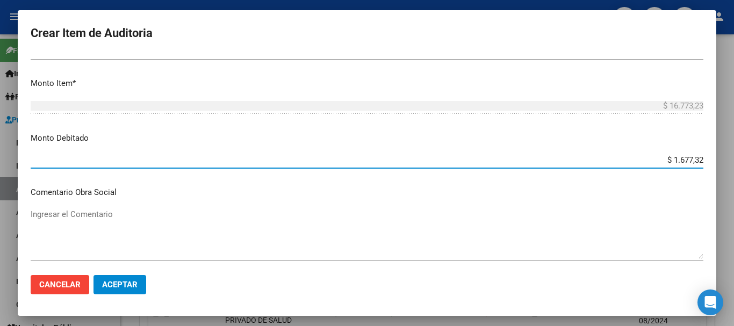
type input "$ 16.773,23"
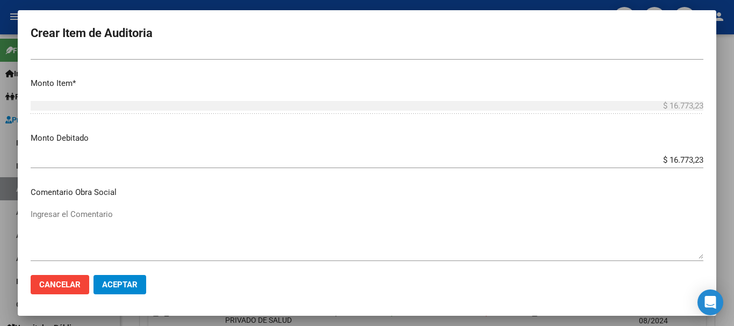
scroll to position [510, 0]
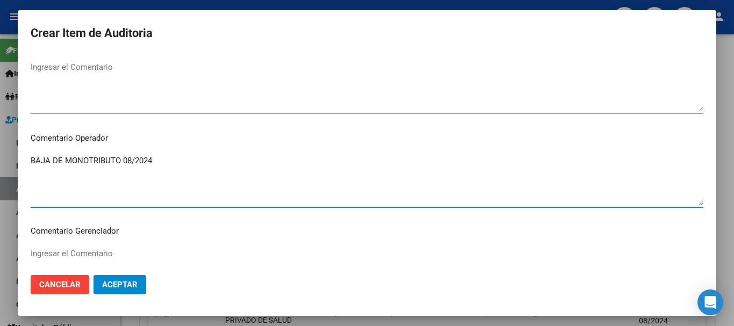
type textarea "BAJA DE MONOTRIBUTO 08/2024"
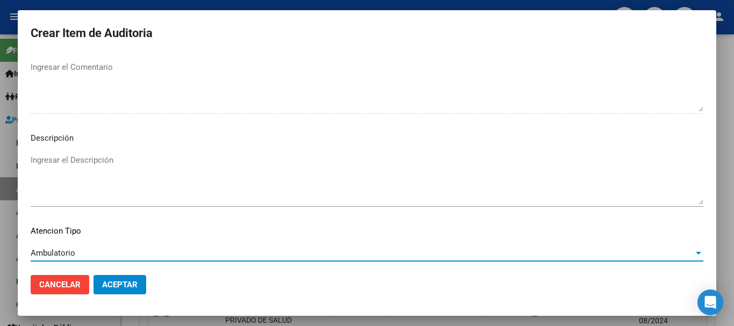
scroll to position [756, 0]
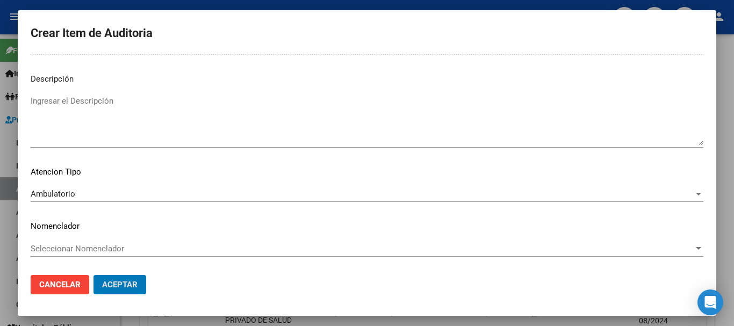
click at [94, 275] on button "Aceptar" at bounding box center [120, 284] width 53 height 19
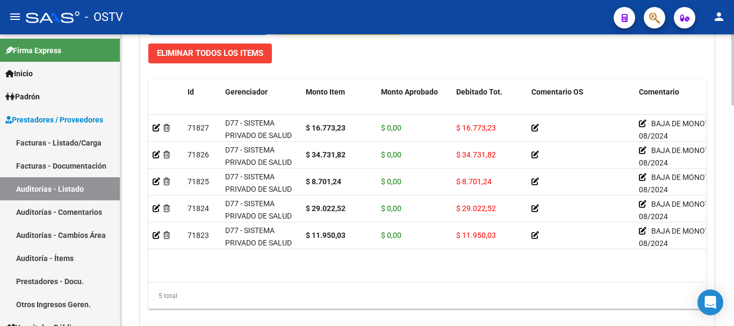
scroll to position [799, 0]
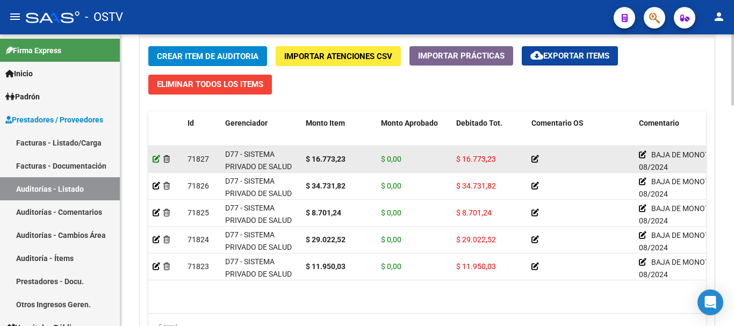
click at [157, 157] on icon at bounding box center [157, 159] width 8 height 8
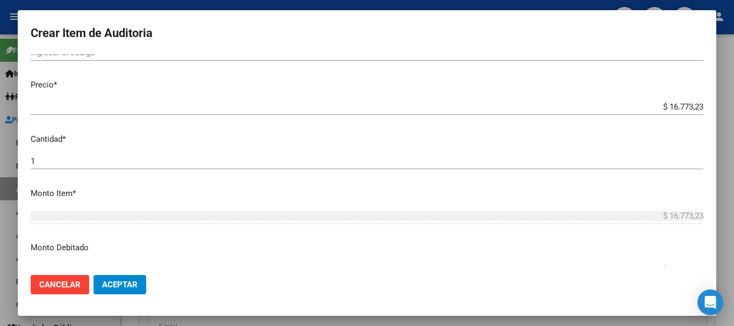
scroll to position [269, 0]
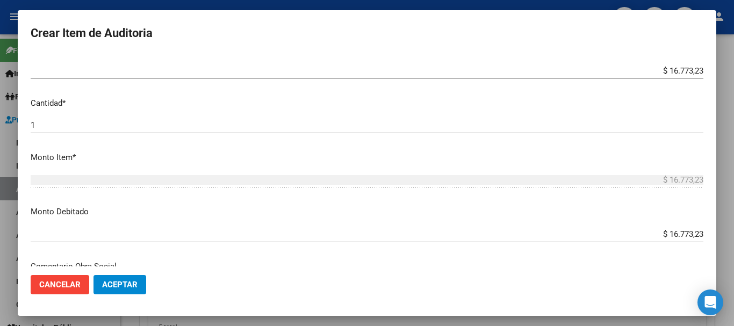
click at [683, 71] on input "$ 16.773,23" at bounding box center [367, 71] width 673 height 10
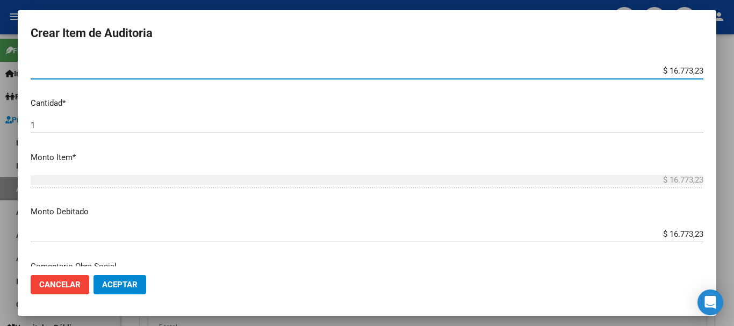
click at [683, 71] on input "$ 16.773,23" at bounding box center [367, 71] width 673 height 10
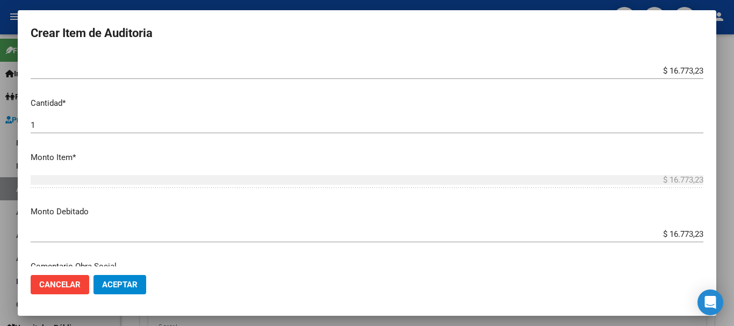
type input "$ 0,03"
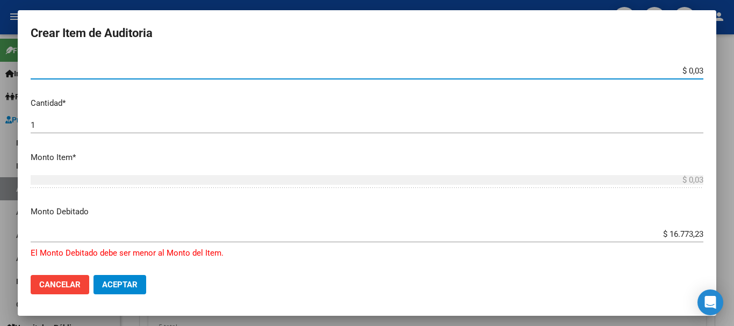
type input "$ 0,33"
type input "$ 3,39"
type input "$ 33,93"
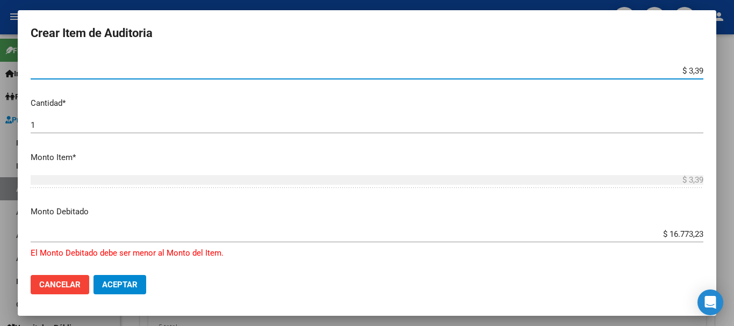
type input "$ 33,93"
type input "$ 339,35"
type input "$ 3.393,54"
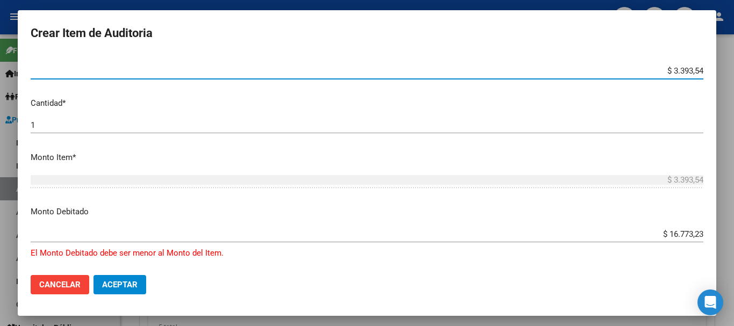
type input "$ 33.935,47"
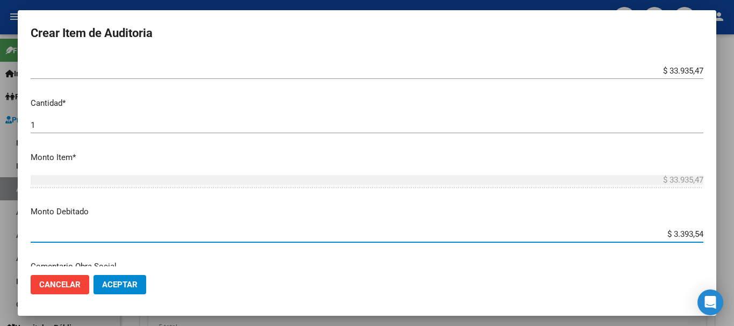
type input "$ 33.935,47"
click at [126, 283] on span "Aceptar" at bounding box center [119, 285] width 35 height 10
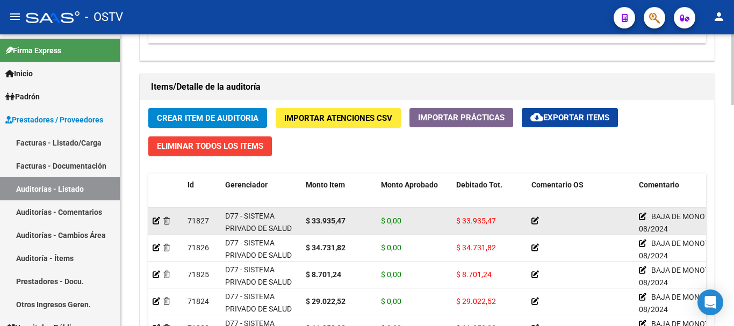
scroll to position [753, 0]
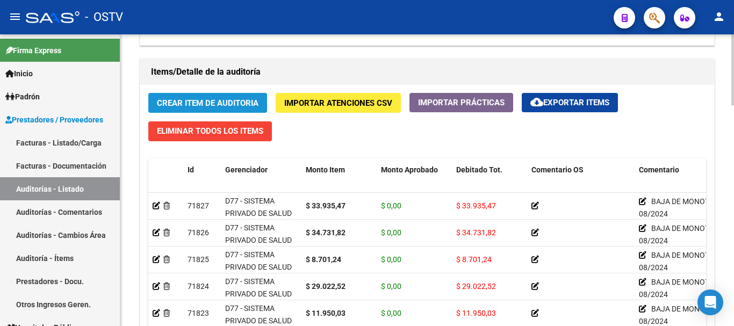
click at [238, 102] on span "Crear Item de Auditoria" at bounding box center [208, 103] width 102 height 10
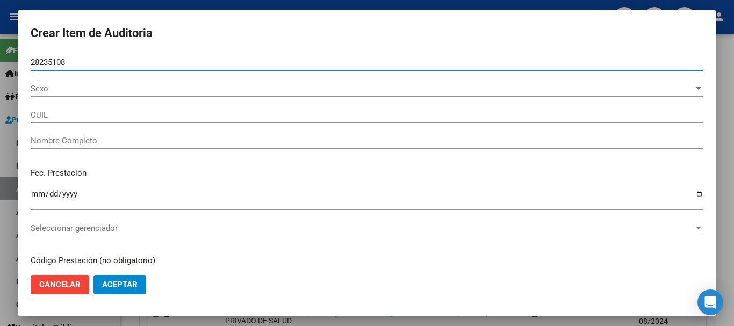
type input "28235108"
type input "27282351086"
type input "[PERSON_NAME]"
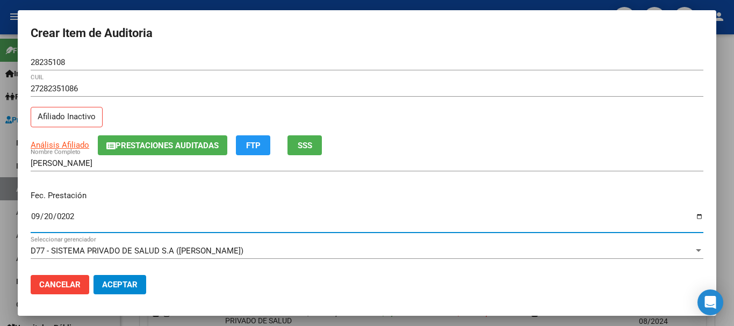
type input "[DATE]"
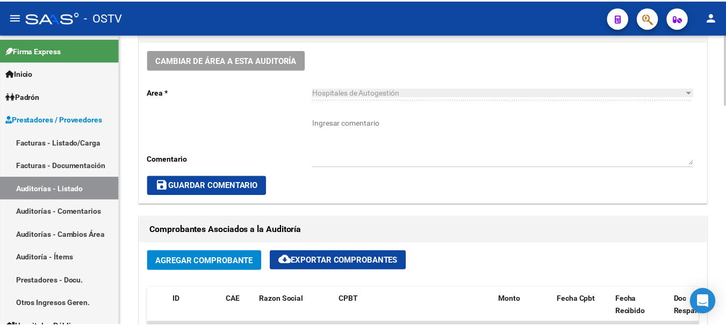
scroll to position [323, 0]
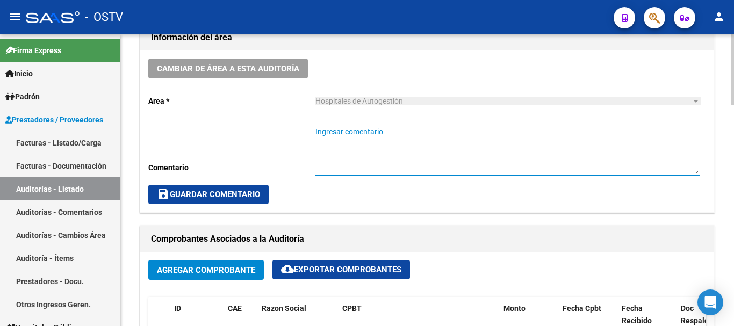
click at [390, 146] on textarea "Ingresar comentario" at bounding box center [508, 149] width 385 height 47
type textarea "EN ANALISIS"
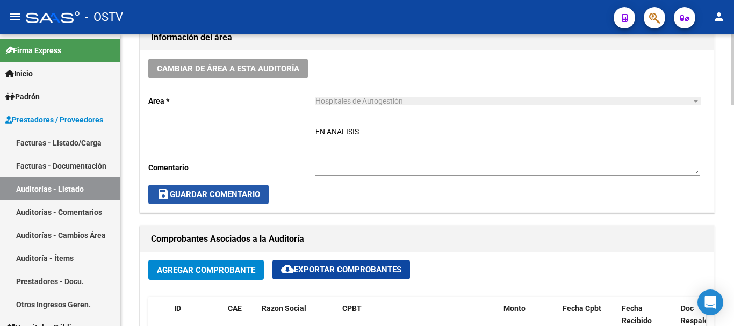
click at [223, 192] on span "save Guardar Comentario" at bounding box center [208, 195] width 103 height 10
click at [238, 197] on span "save Guardar Comentario" at bounding box center [208, 195] width 103 height 10
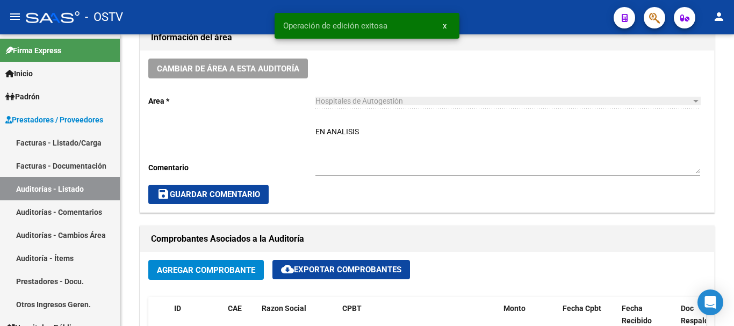
click at [714, 15] on mat-icon "person" at bounding box center [719, 16] width 13 height 13
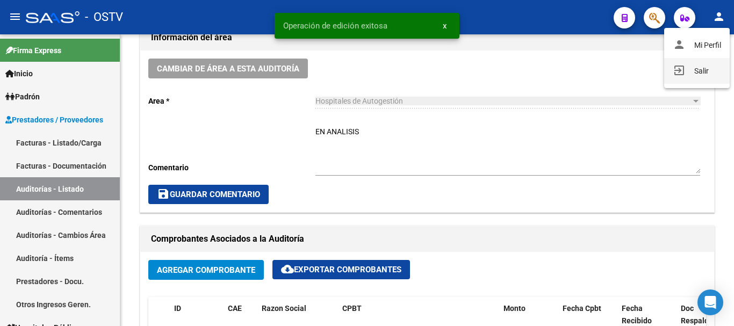
click at [695, 69] on button "exit_to_app Salir" at bounding box center [697, 71] width 66 height 26
